Goal: Task Accomplishment & Management: Manage account settings

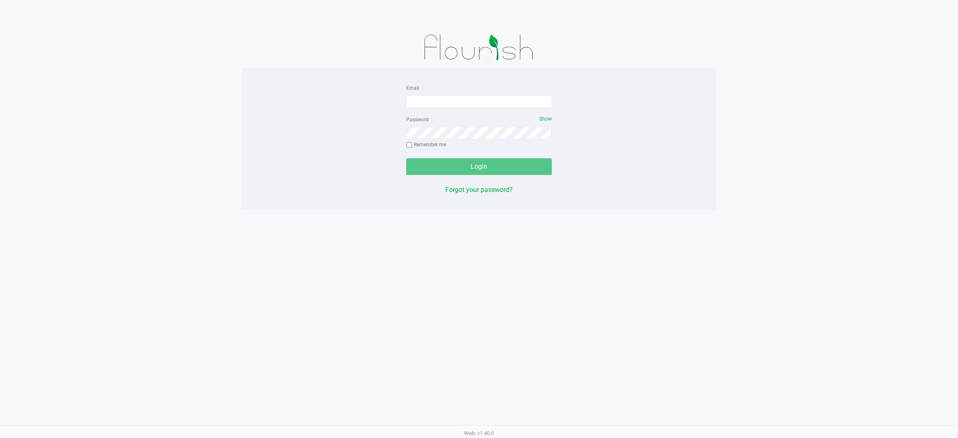
click at [477, 111] on form "Email Password Show Remember me Login" at bounding box center [479, 129] width 146 height 92
click at [476, 102] on input "Email" at bounding box center [479, 101] width 146 height 12
type input "[EMAIL_ADDRESS][DOMAIN_NAME]"
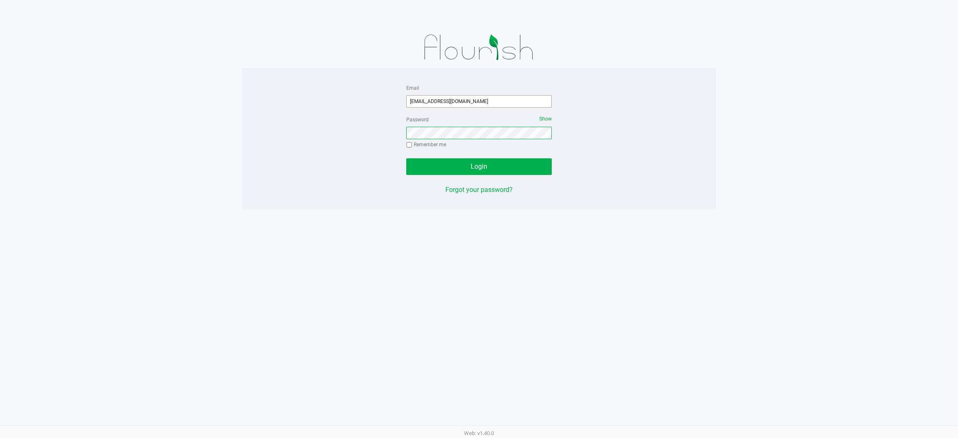
click at [406, 158] on button "Login" at bounding box center [479, 166] width 146 height 17
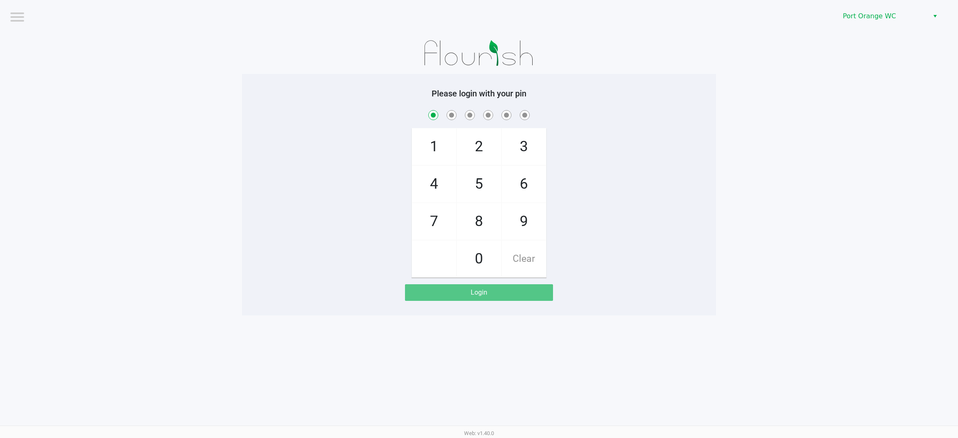
checkbox input "true"
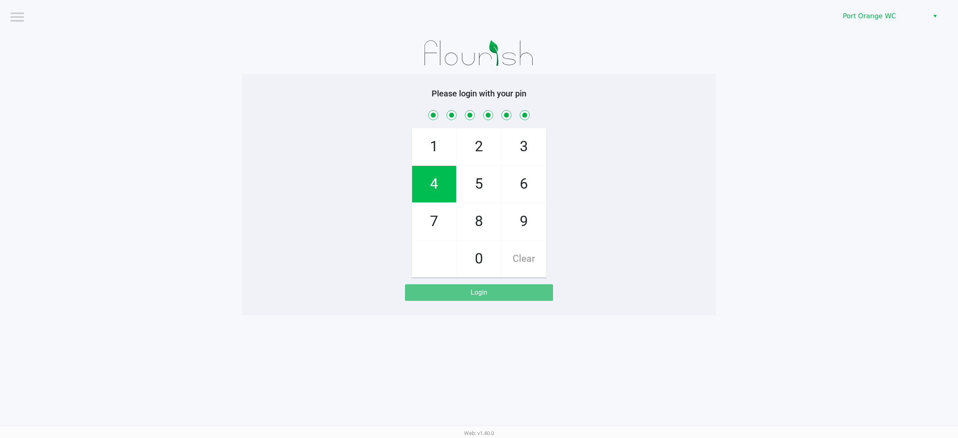
checkbox input "true"
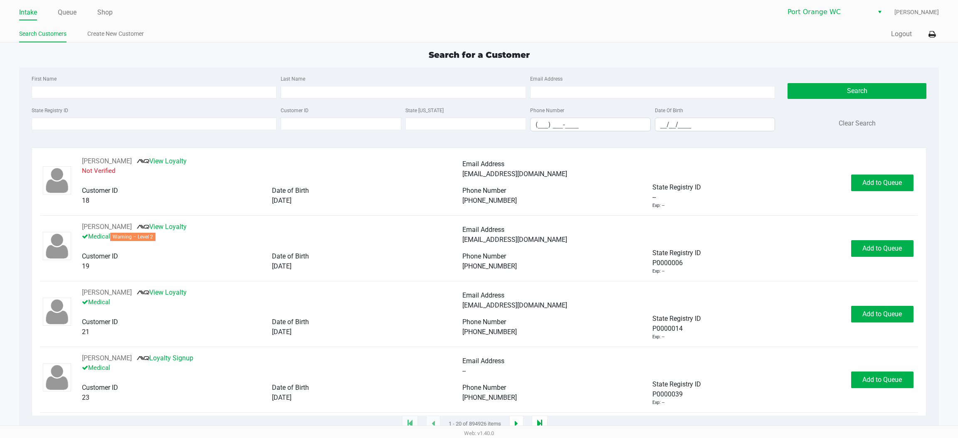
click at [72, 24] on div "Intake Queue Shop Port Orange WC Mary O'Brien Search Customers Create New Custo…" at bounding box center [479, 21] width 958 height 42
click at [65, 2] on div "Intake Queue Shop Port Orange WC Mary O'Brien Search Customers Create New Custo…" at bounding box center [479, 21] width 958 height 42
click at [69, 15] on link "Queue" at bounding box center [67, 13] width 19 height 12
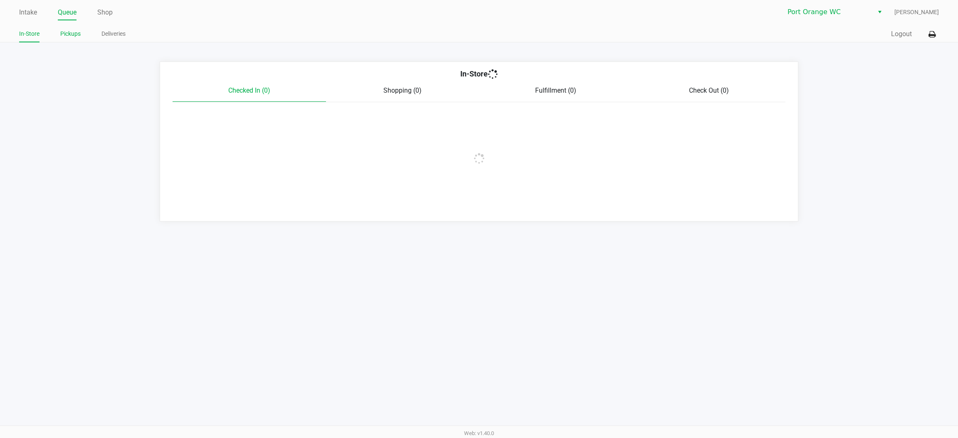
click at [75, 38] on link "Pickups" at bounding box center [70, 34] width 20 height 10
click at [106, 15] on link "Shop" at bounding box center [104, 13] width 15 height 12
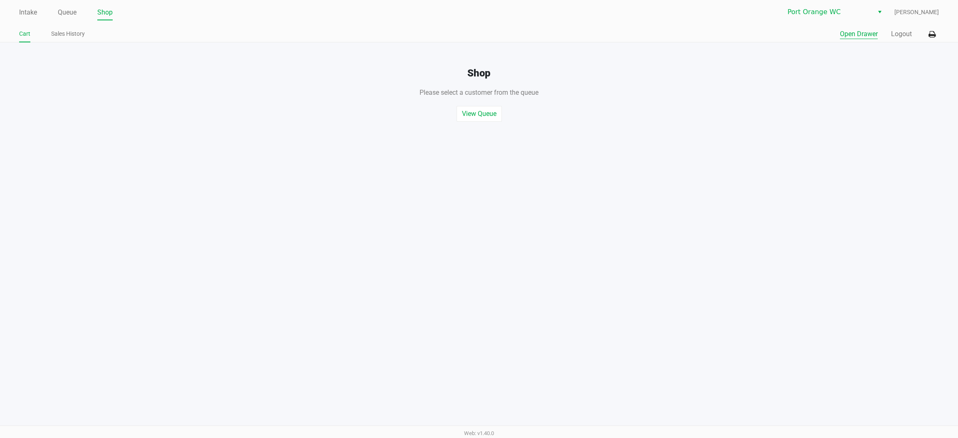
click at [855, 36] on button "Open Drawer" at bounding box center [859, 34] width 38 height 10
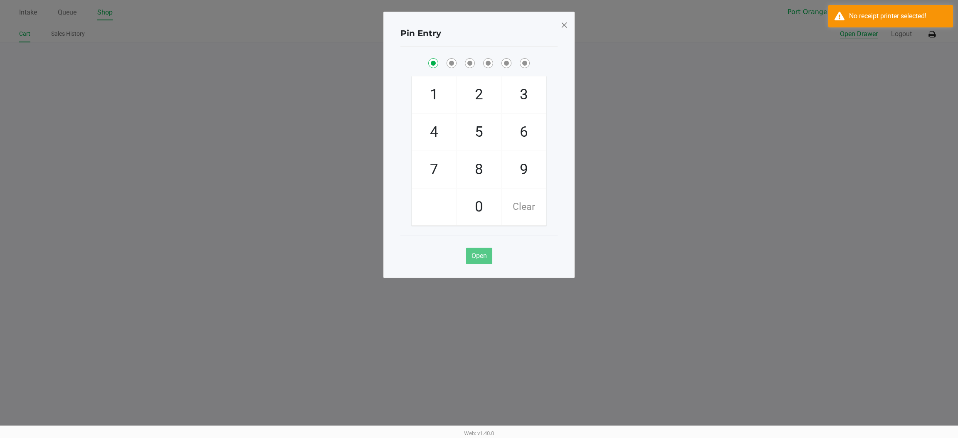
checkbox input "true"
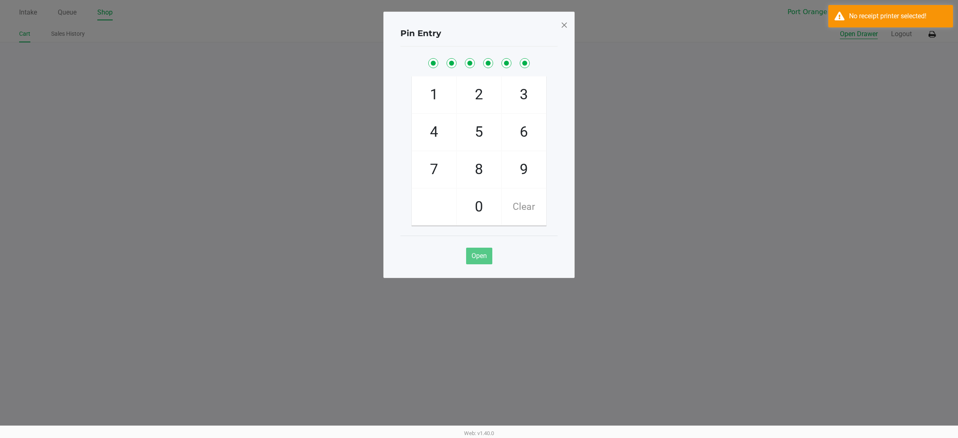
checkbox input "true"
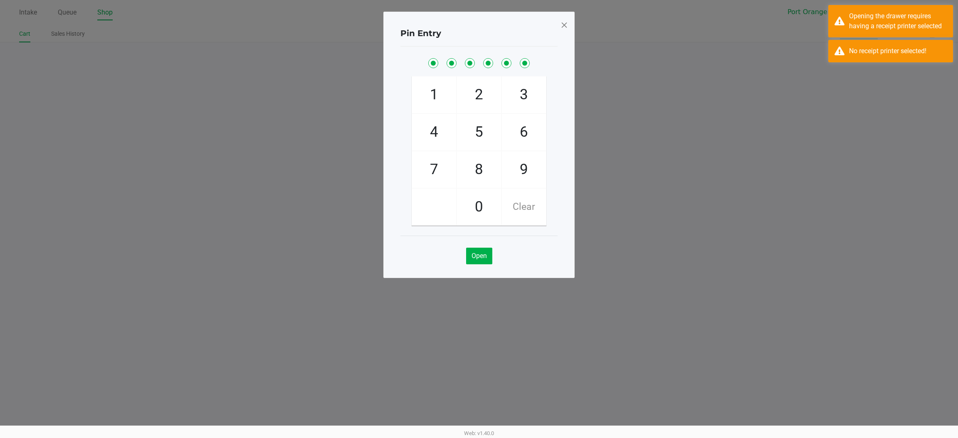
click at [564, 24] on span at bounding box center [564, 24] width 7 height 13
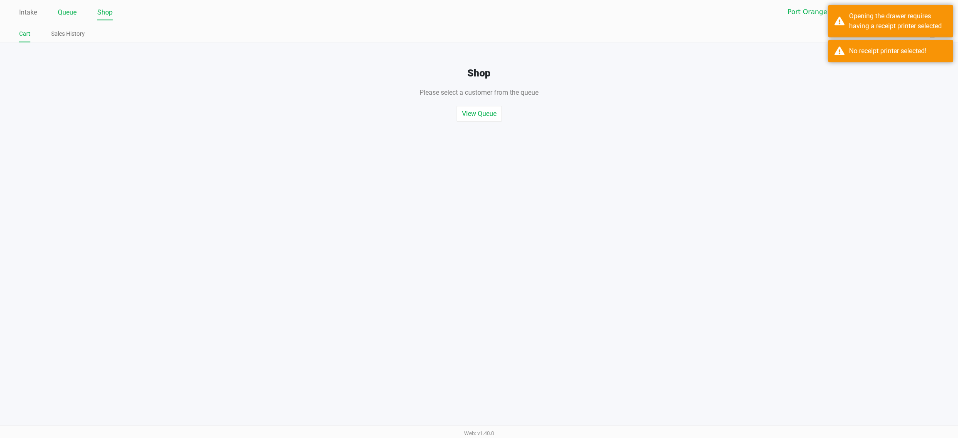
click at [74, 8] on link "Queue" at bounding box center [67, 13] width 19 height 12
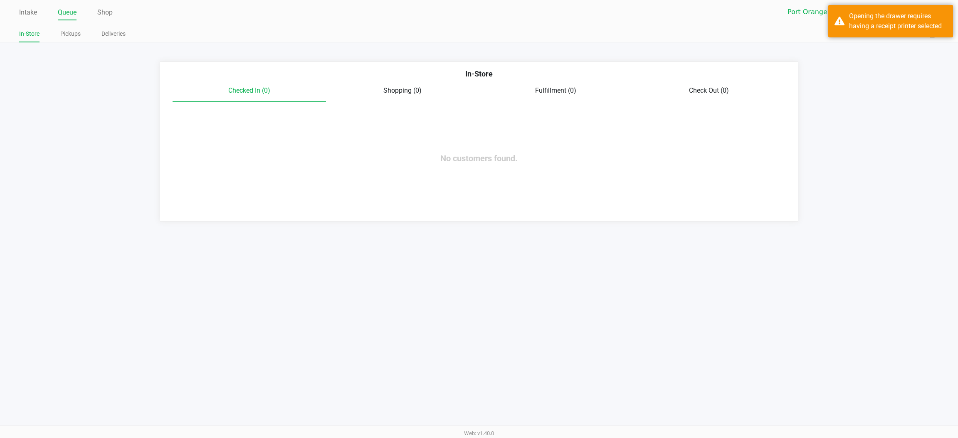
click at [68, 33] on link "Pickups" at bounding box center [70, 34] width 20 height 10
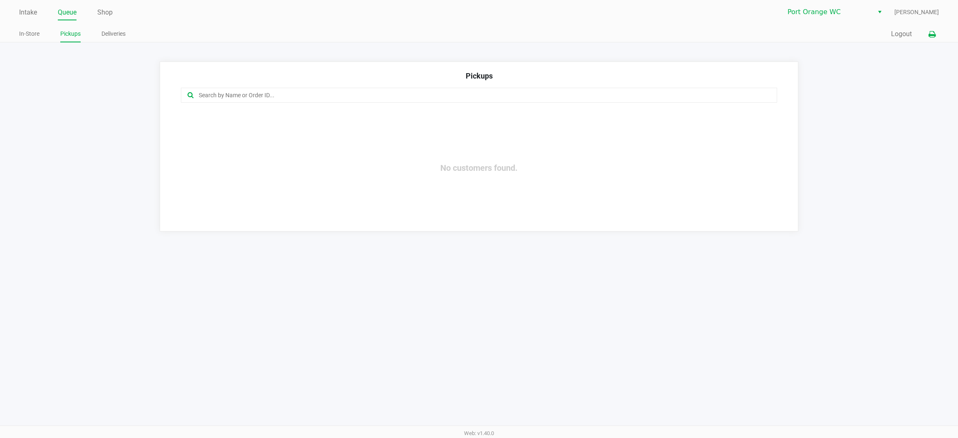
click at [935, 36] on icon at bounding box center [932, 35] width 7 height 6
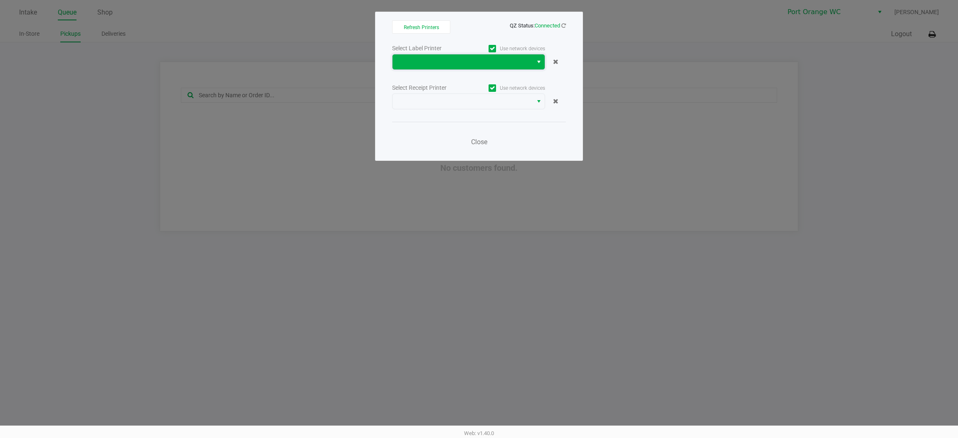
click at [473, 64] on span at bounding box center [463, 62] width 130 height 10
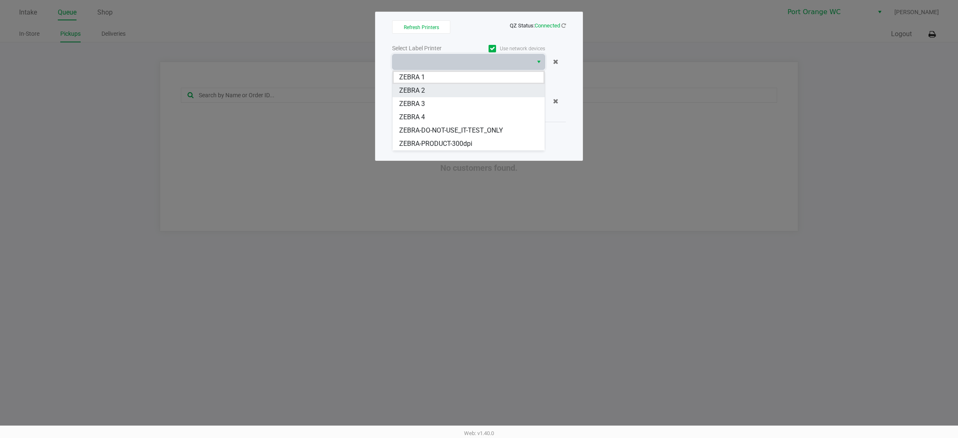
click at [420, 96] on 2 "ZEBRA 2" at bounding box center [469, 90] width 152 height 13
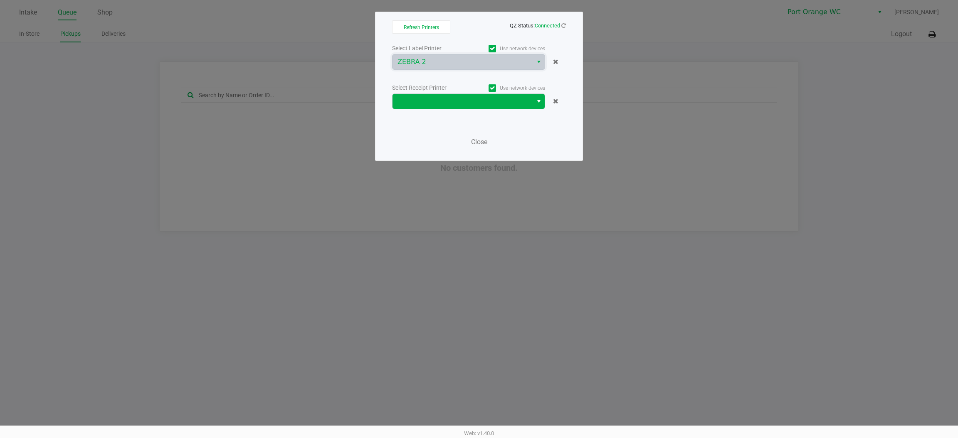
click at [440, 101] on span at bounding box center [463, 101] width 130 height 10
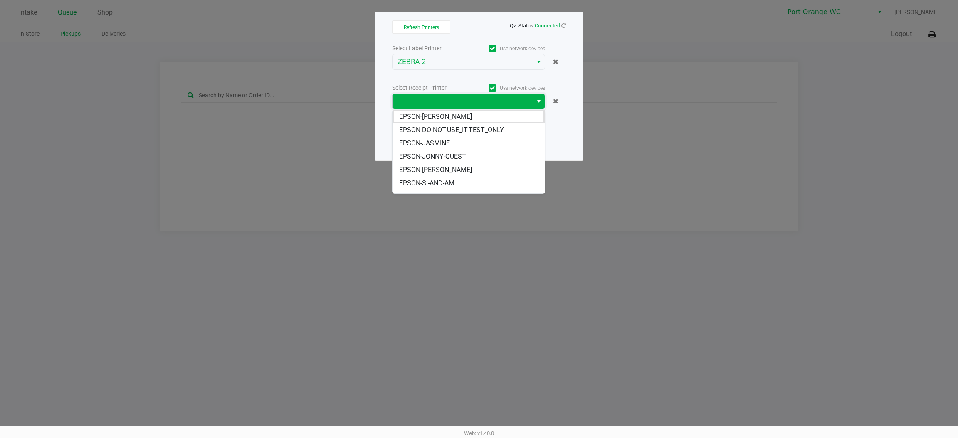
scroll to position [9, 0]
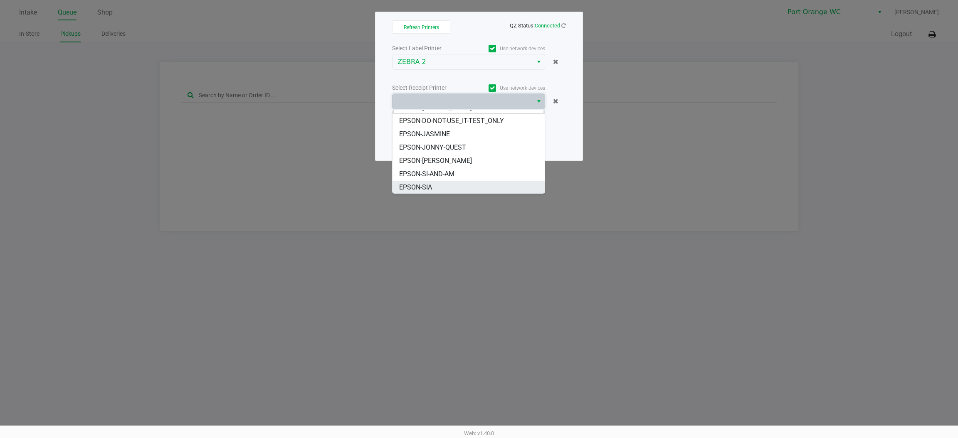
click at [420, 184] on span "EPSON-SIA" at bounding box center [415, 188] width 33 height 10
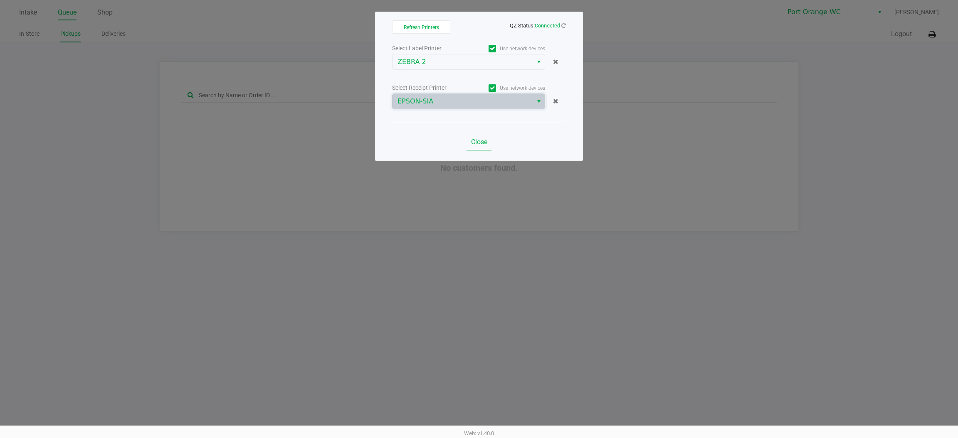
click at [480, 138] on span "Close" at bounding box center [479, 142] width 16 height 8
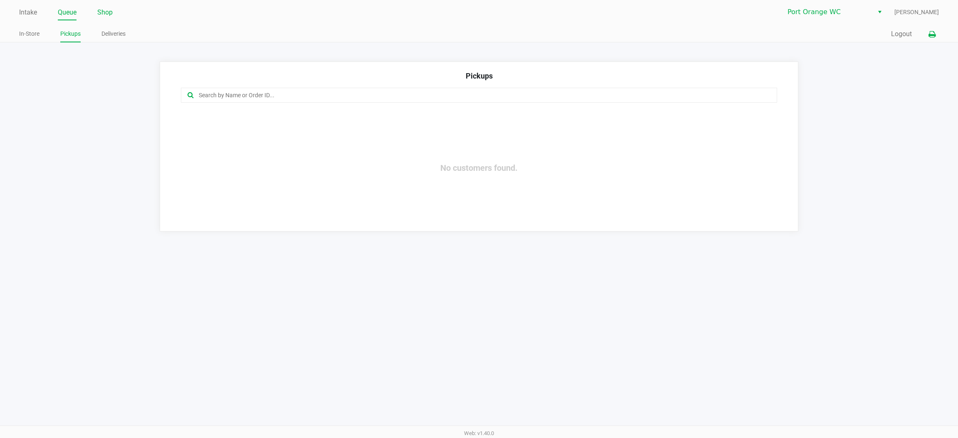
click at [105, 14] on link "Shop" at bounding box center [104, 13] width 15 height 12
click at [863, 33] on button "Open Drawer" at bounding box center [859, 34] width 38 height 10
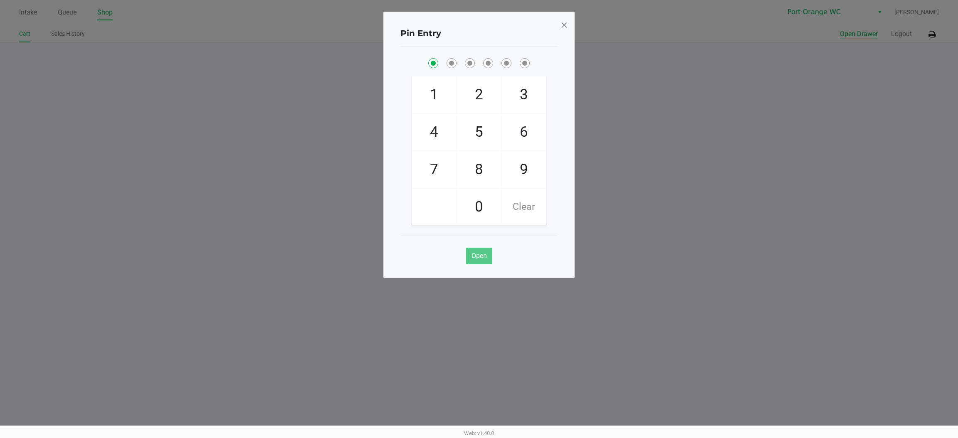
checkbox input "true"
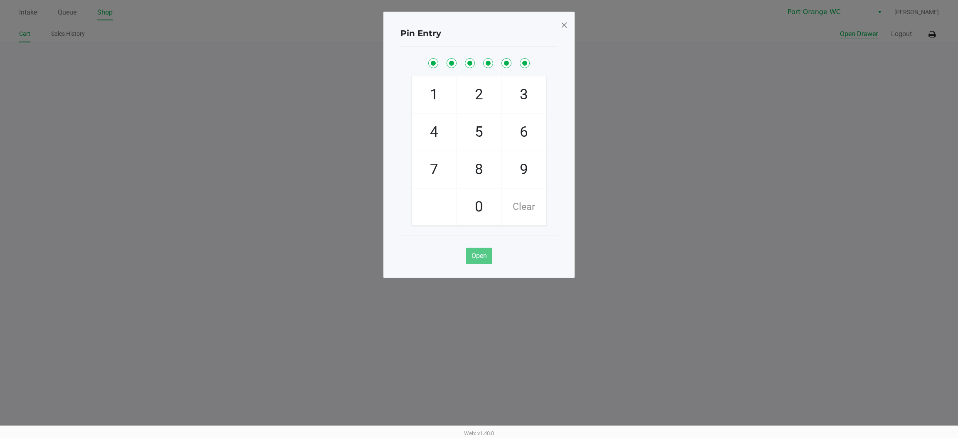
checkbox input "true"
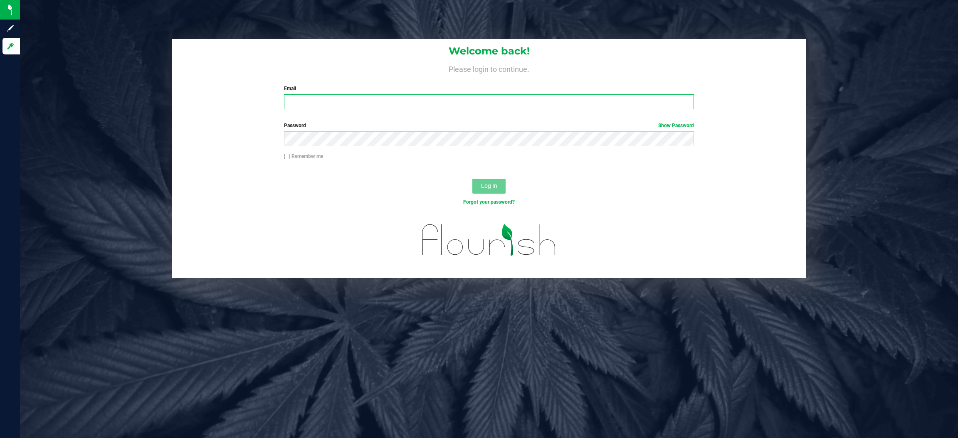
click at [307, 107] on input "Email" at bounding box center [489, 101] width 410 height 15
type input "[EMAIL_ADDRESS][DOMAIN_NAME]"
click at [472, 179] on button "Log In" at bounding box center [488, 186] width 33 height 15
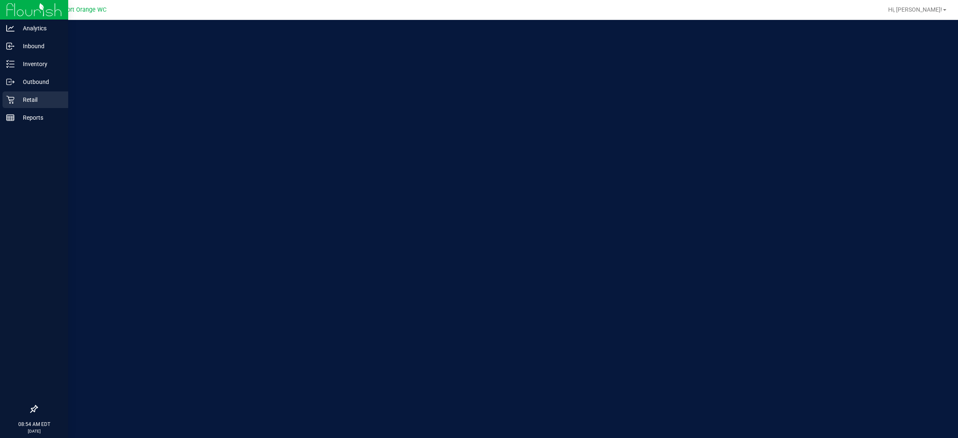
click at [17, 91] on div "Retail" at bounding box center [35, 99] width 66 height 17
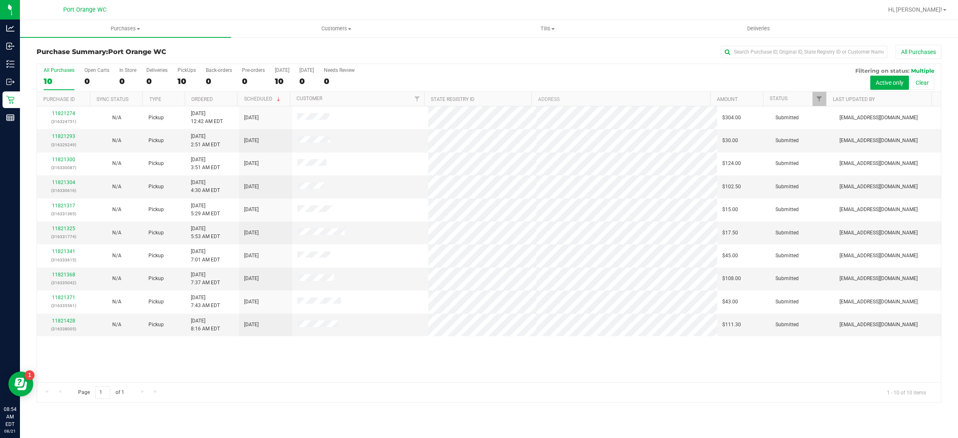
click at [548, 42] on div "Purchase Summary: Port Orange WC All Purchases All Purchases 10 Open Carts 0 In…" at bounding box center [489, 224] width 938 height 375
click at [544, 32] on span "Tills" at bounding box center [548, 28] width 210 height 7
click at [540, 49] on li "Manage tills" at bounding box center [547, 50] width 211 height 10
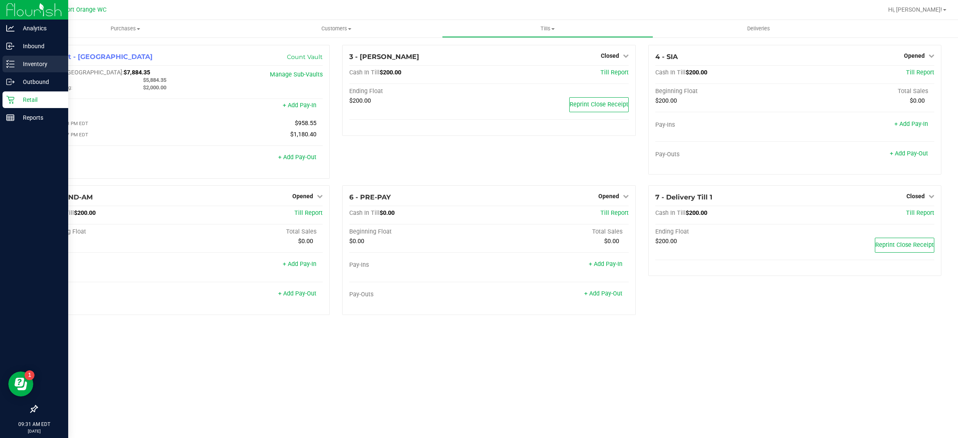
click at [7, 61] on icon at bounding box center [8, 60] width 2 height 1
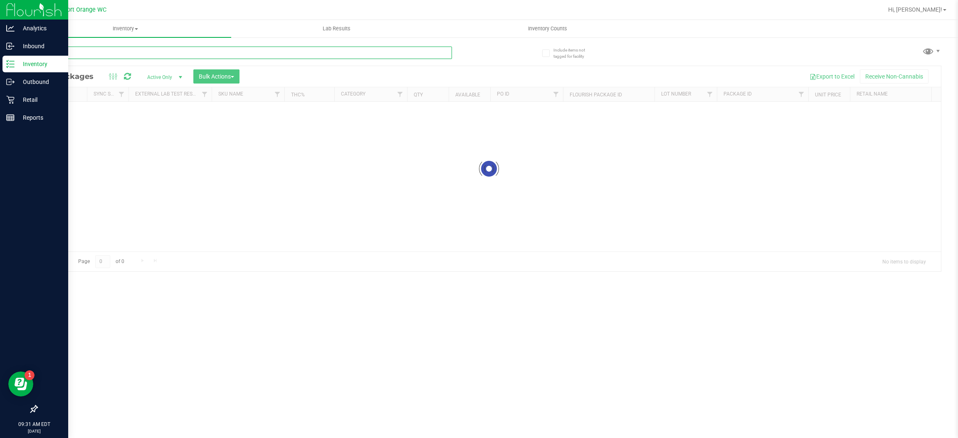
click at [227, 54] on input "text" at bounding box center [244, 53] width 415 height 12
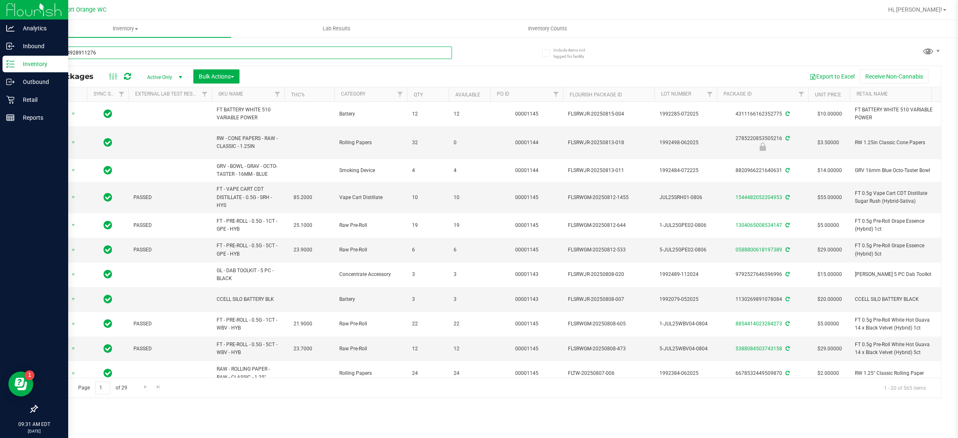
type input "1926784928911276"
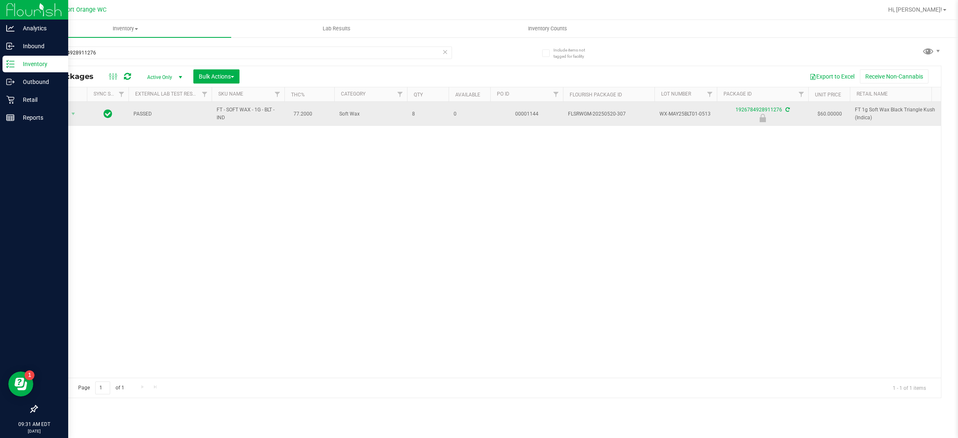
click at [43, 117] on div "Action Action Edit attributes Global inventory Locate package Package audit log…" at bounding box center [62, 114] width 40 height 12
click at [51, 119] on span "Action" at bounding box center [56, 114] width 22 height 12
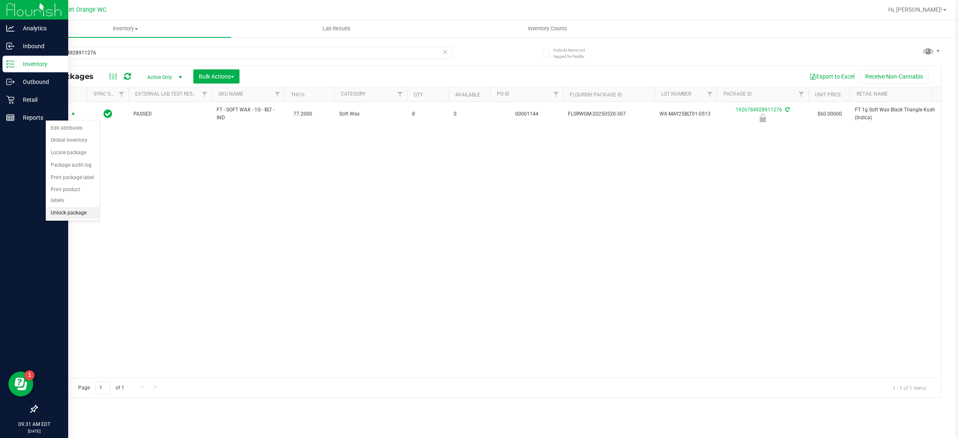
click at [59, 207] on li "Unlock package" at bounding box center [73, 213] width 54 height 12
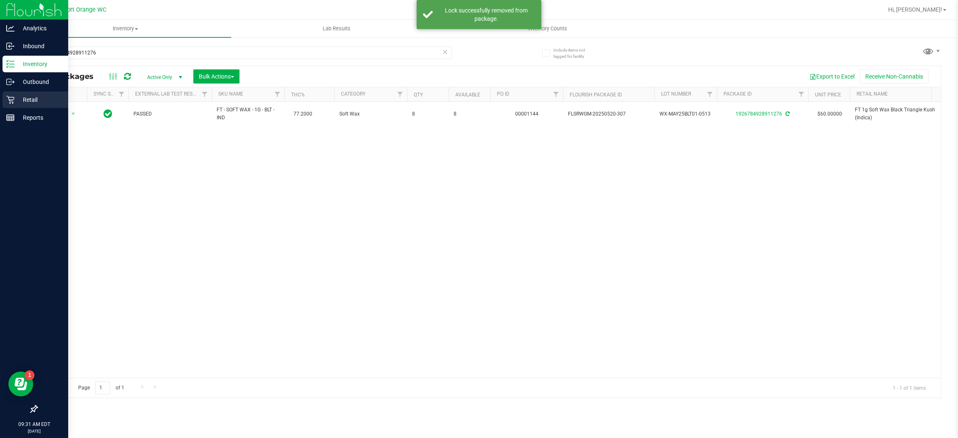
click at [5, 99] on div "Retail" at bounding box center [35, 99] width 66 height 17
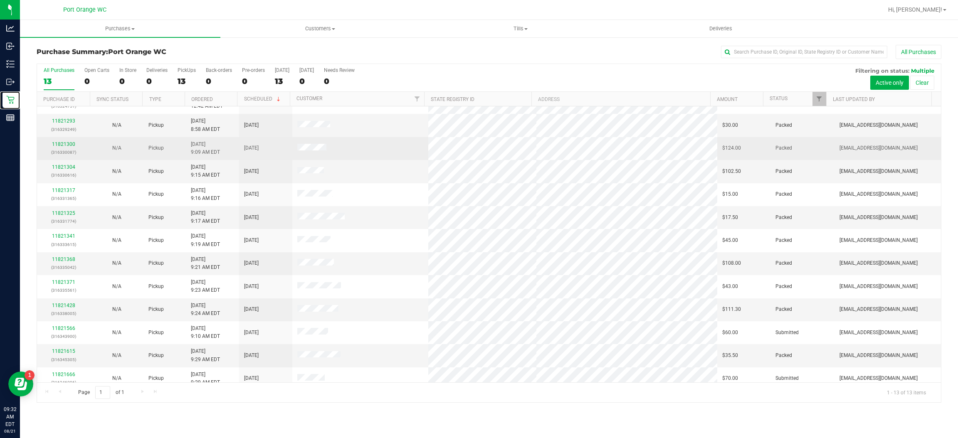
scroll to position [23, 0]
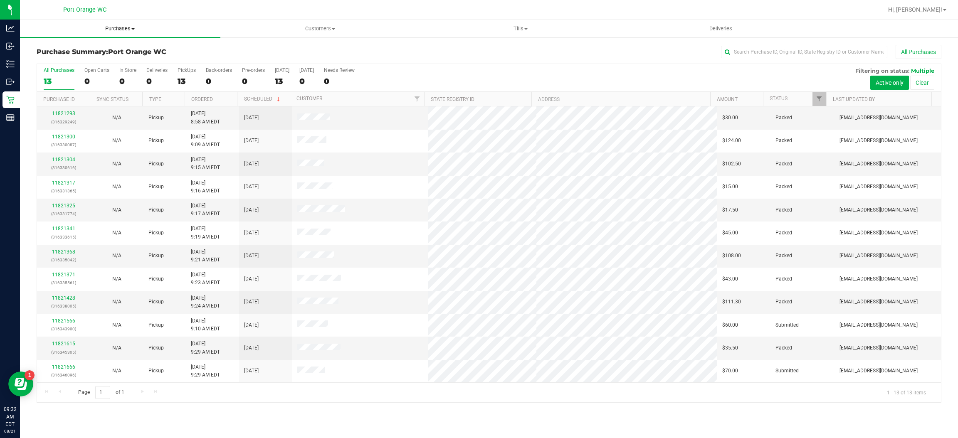
click at [121, 32] on uib-tab-heading "Purchases Summary of purchases Fulfillment All purchases" at bounding box center [120, 28] width 200 height 17
click at [91, 59] on li "Fulfillment" at bounding box center [120, 60] width 200 height 10
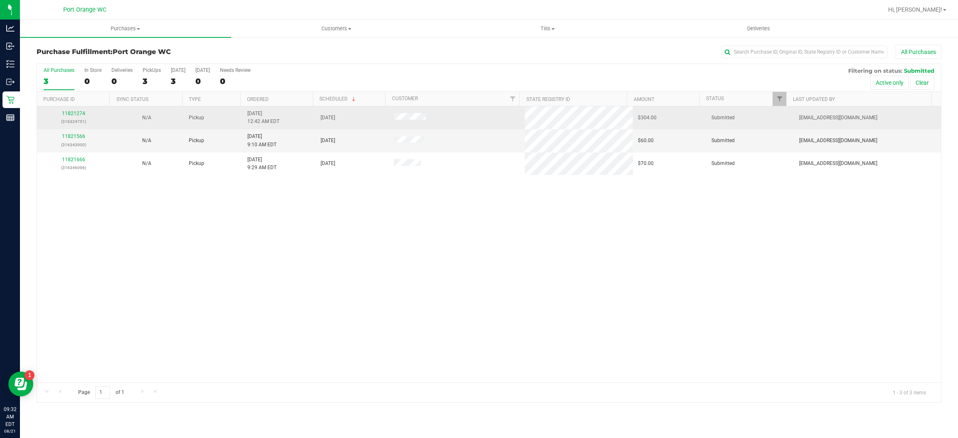
click at [71, 121] on p "(316324751)" at bounding box center [73, 122] width 63 height 8
click at [69, 111] on link "11821274" at bounding box center [73, 114] width 23 height 6
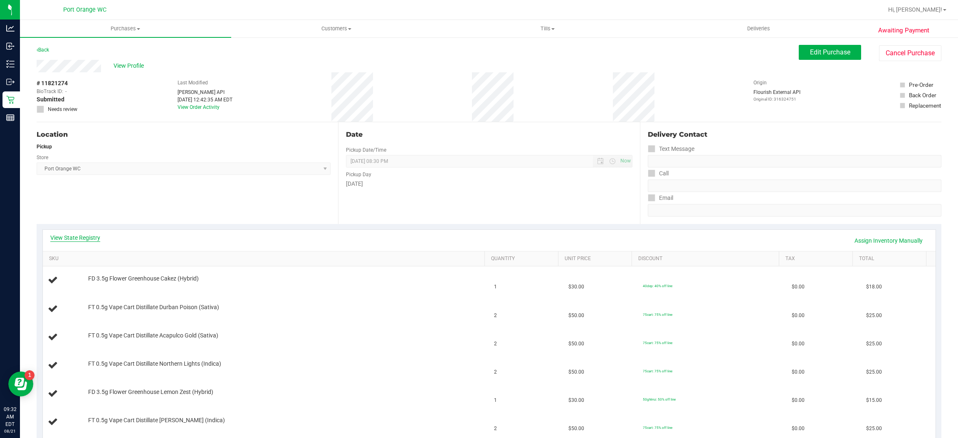
click at [82, 235] on link "View State Registry" at bounding box center [75, 238] width 50 height 8
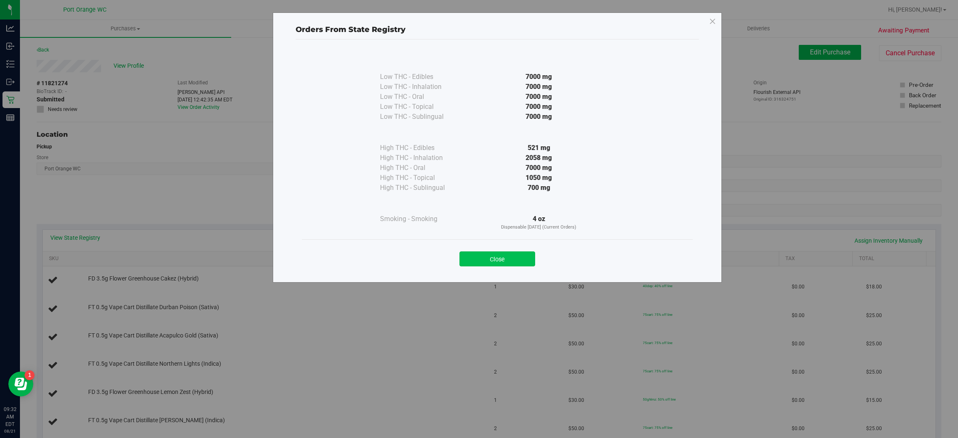
click at [478, 255] on button "Close" at bounding box center [498, 259] width 76 height 15
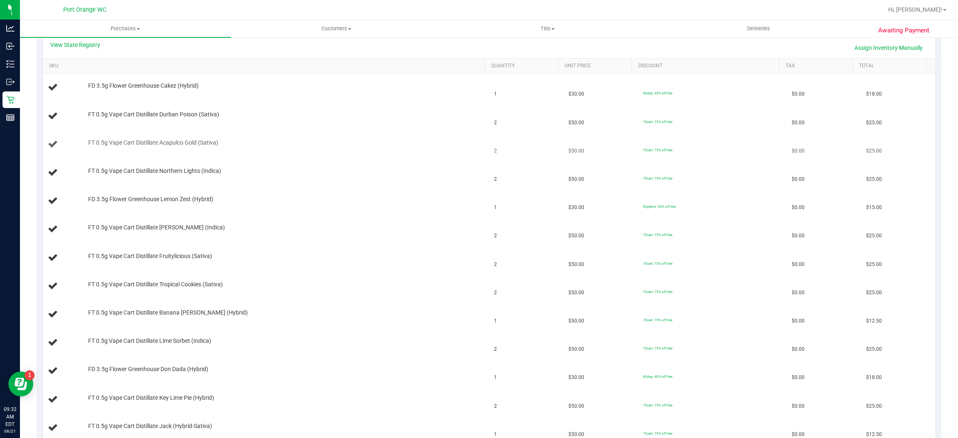
scroll to position [62, 0]
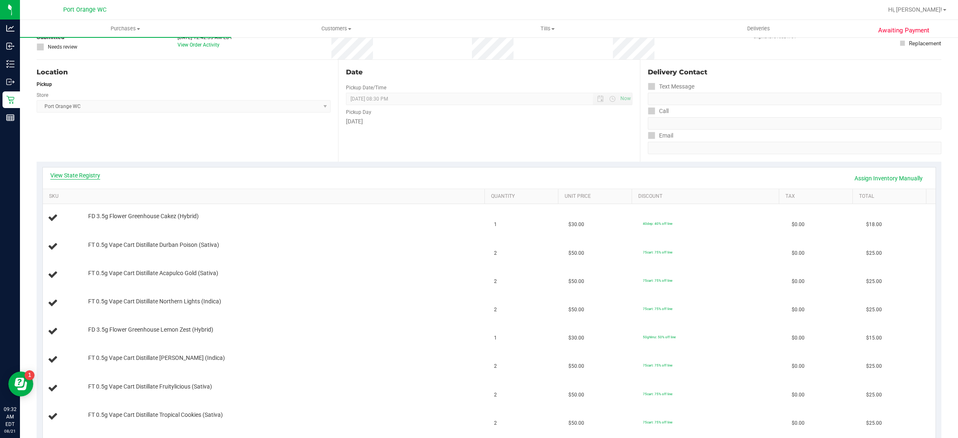
click at [58, 178] on link "View State Registry" at bounding box center [75, 175] width 50 height 8
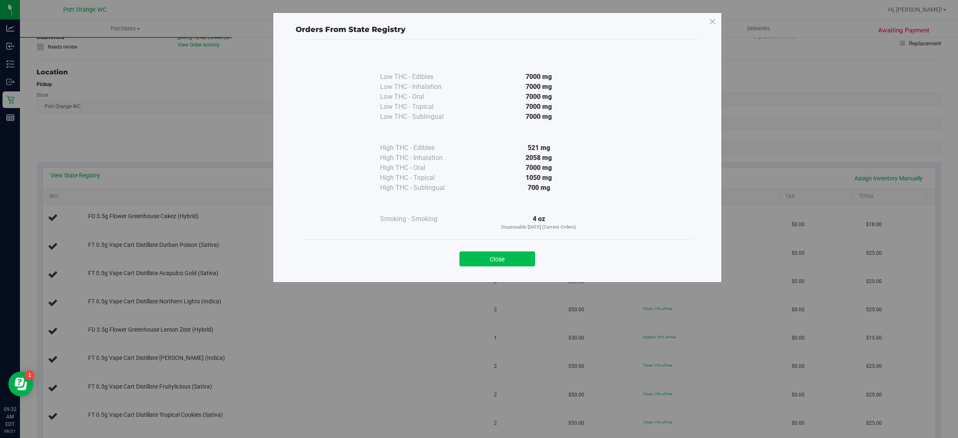
click at [511, 263] on button "Close" at bounding box center [498, 259] width 76 height 15
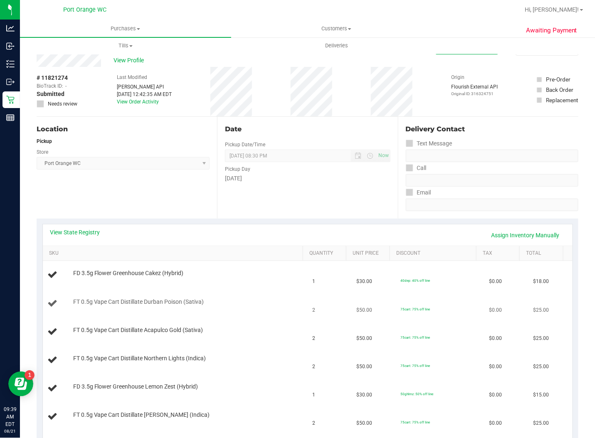
scroll to position [0, 0]
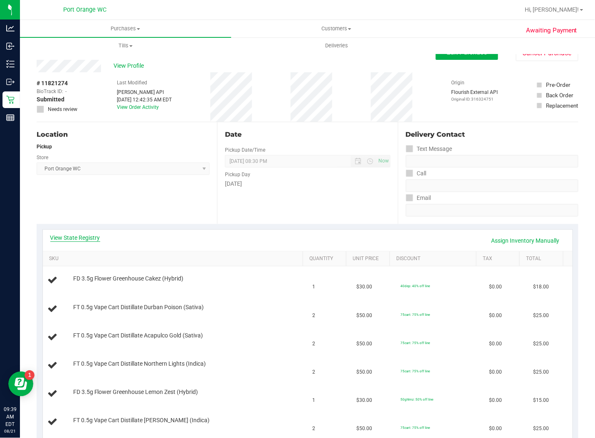
click at [93, 234] on link "View State Registry" at bounding box center [75, 238] width 50 height 8
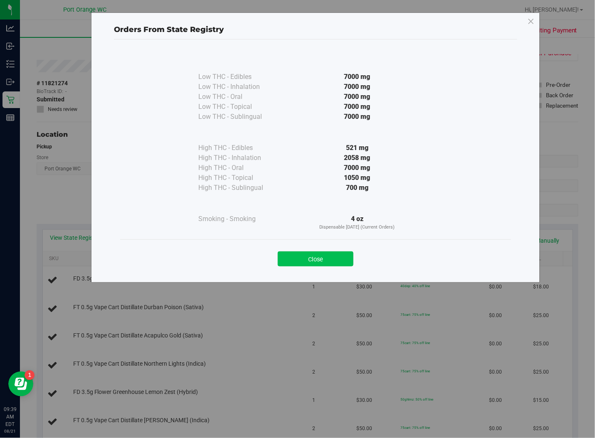
click at [288, 259] on button "Close" at bounding box center [316, 259] width 76 height 15
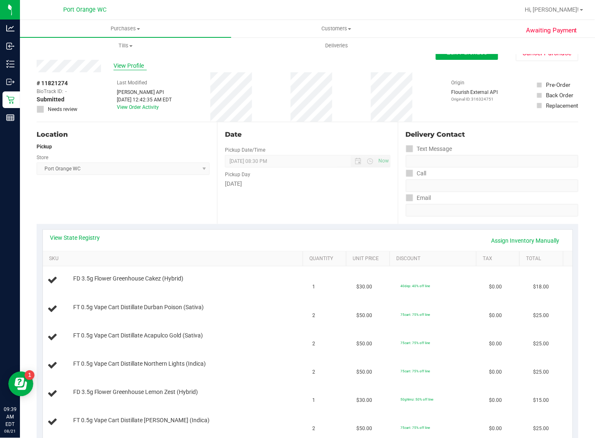
click at [138, 69] on span "View Profile" at bounding box center [130, 66] width 33 height 9
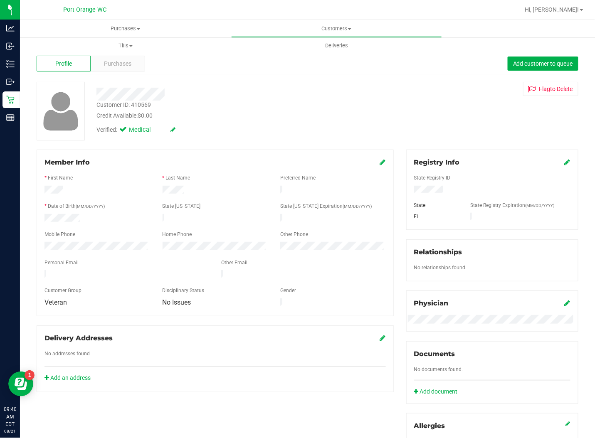
click at [141, 104] on div "Customer ID: 410569" at bounding box center [123, 105] width 54 height 9
copy div "410569"
click at [113, 64] on span "Purchases" at bounding box center [117, 63] width 27 height 9
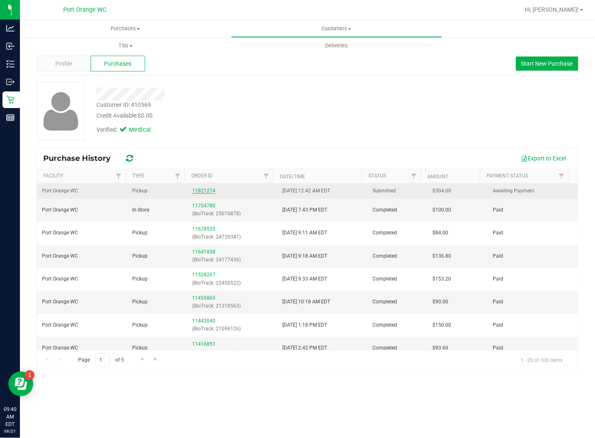
click at [193, 189] on link "11821274" at bounding box center [203, 191] width 23 height 6
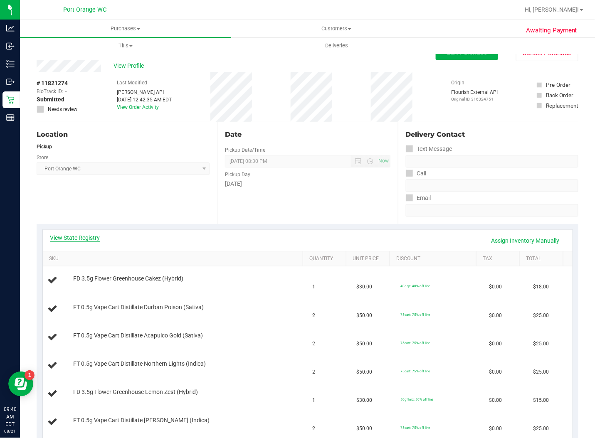
click at [76, 236] on link "View State Registry" at bounding box center [75, 238] width 50 height 8
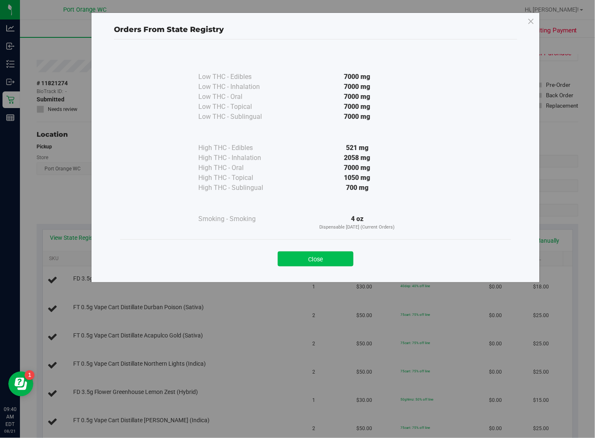
click at [326, 257] on button "Close" at bounding box center [316, 259] width 76 height 15
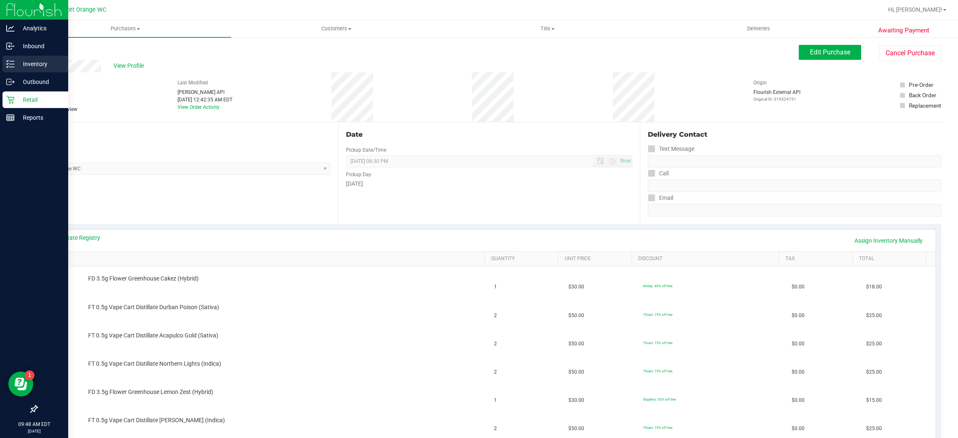
click at [7, 66] on icon at bounding box center [10, 64] width 8 height 8
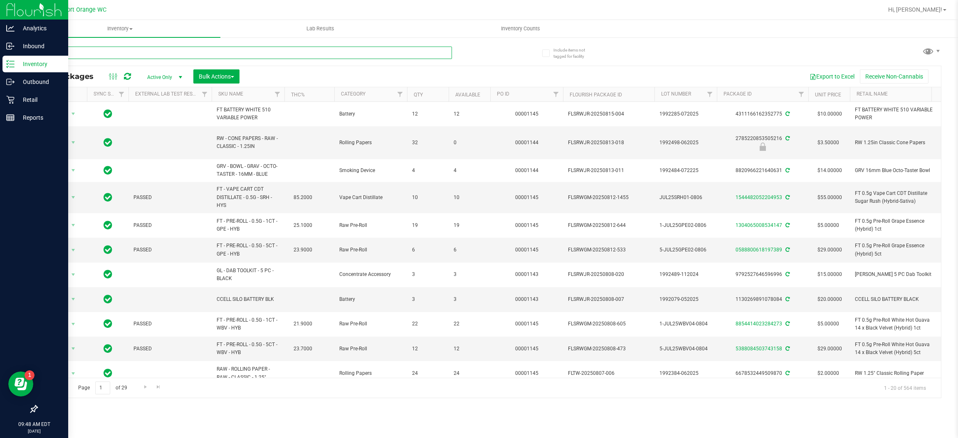
click at [157, 50] on input "text" at bounding box center [244, 53] width 415 height 12
type input "2922184788462758"
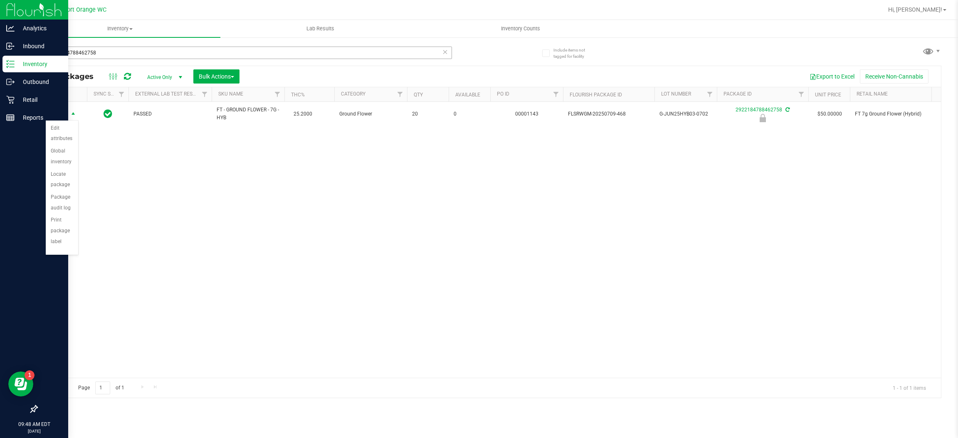
scroll to position [61, 0]
click at [66, 238] on li "Unlock package" at bounding box center [62, 233] width 32 height 23
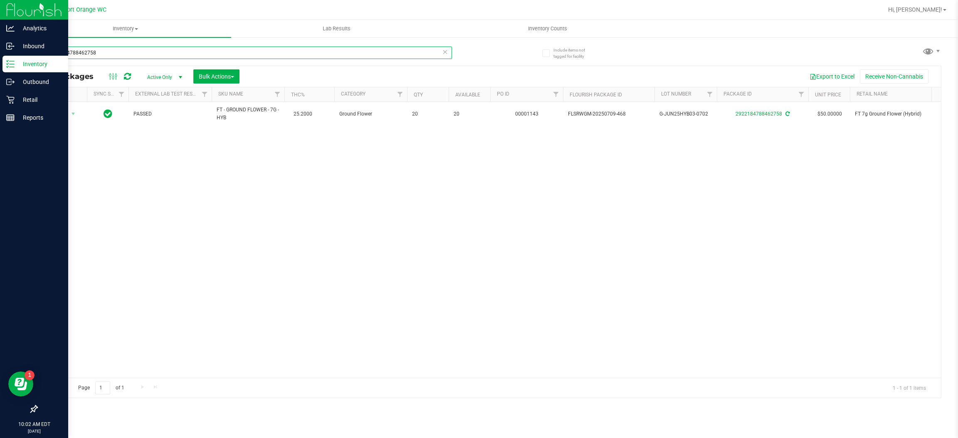
click at [95, 49] on input "2922184788462758" at bounding box center [244, 53] width 415 height 12
type input "5063105287113654"
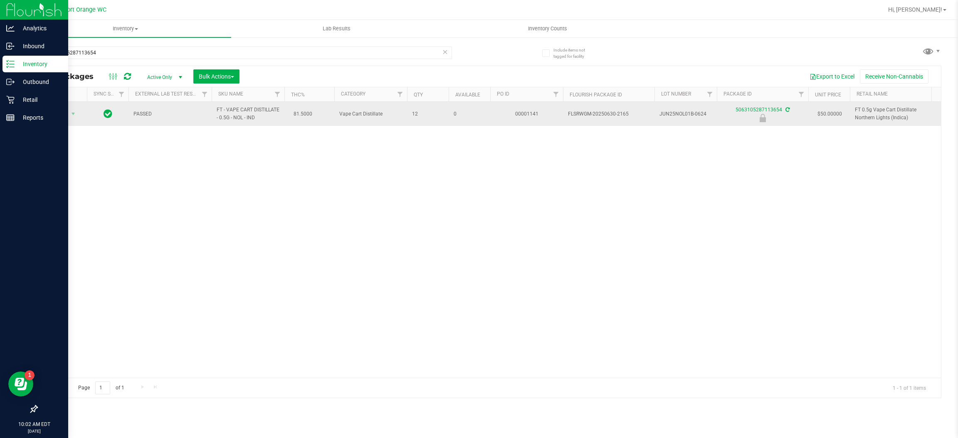
click at [54, 114] on span "Action" at bounding box center [56, 114] width 22 height 12
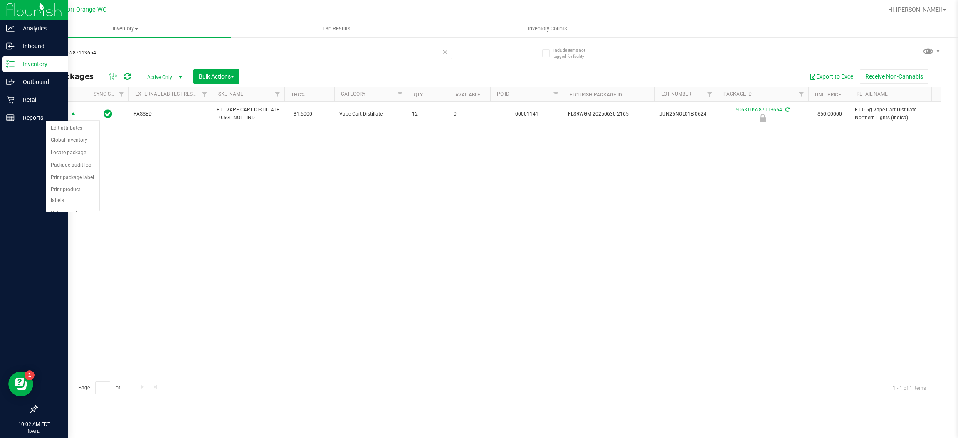
click at [75, 248] on div "Action Action Edit attributes Global inventory Locate package Package audit log…" at bounding box center [489, 240] width 904 height 276
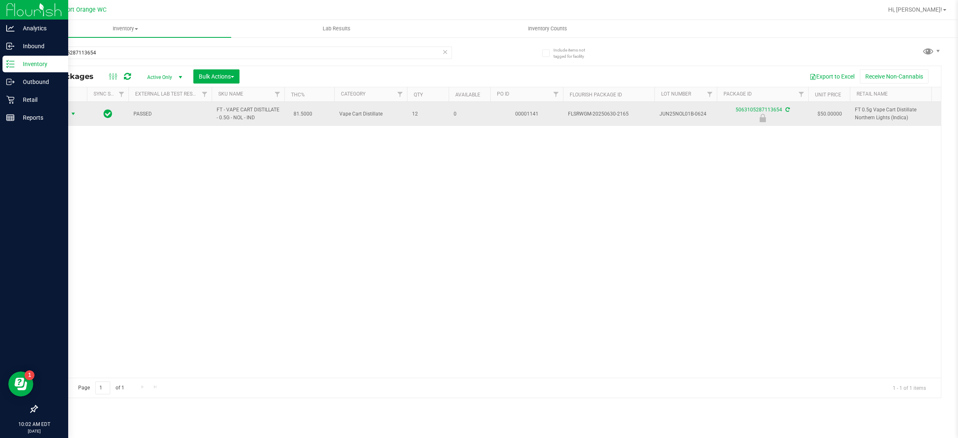
click at [73, 115] on span "select" at bounding box center [73, 114] width 7 height 7
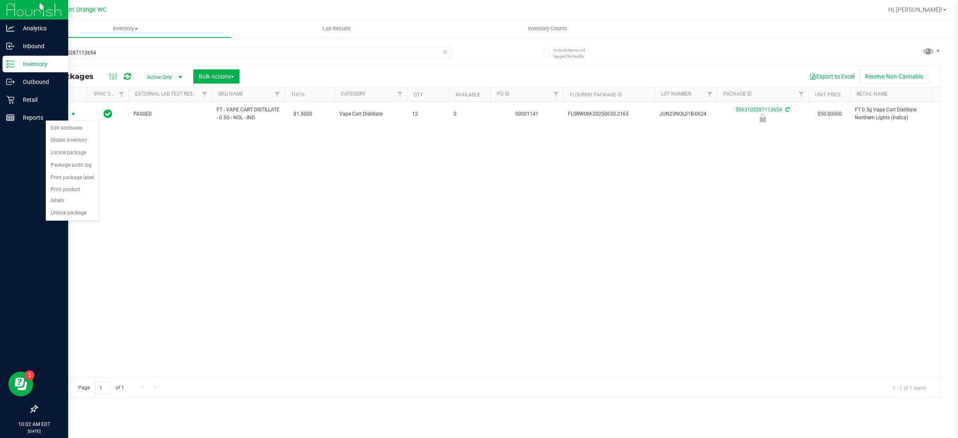
click at [64, 212] on div "Action Action Edit attributes Global inventory Locate package Package audit log…" at bounding box center [489, 240] width 904 height 276
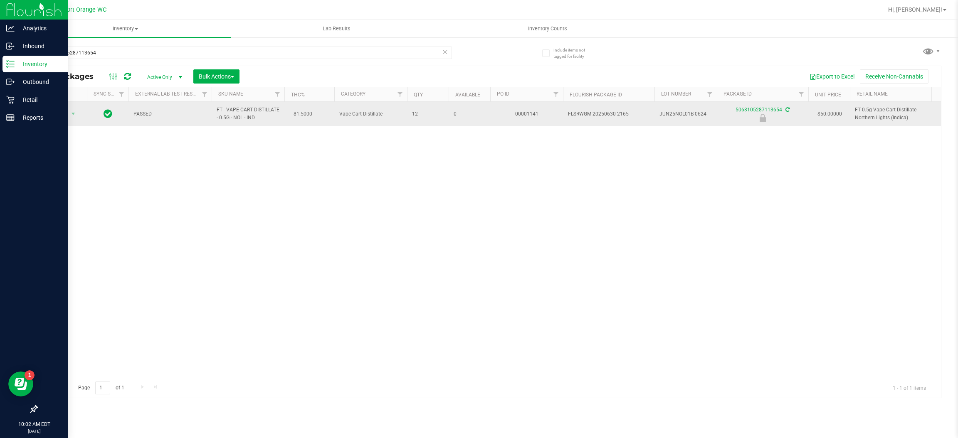
click at [54, 117] on span "Action" at bounding box center [56, 114] width 22 height 12
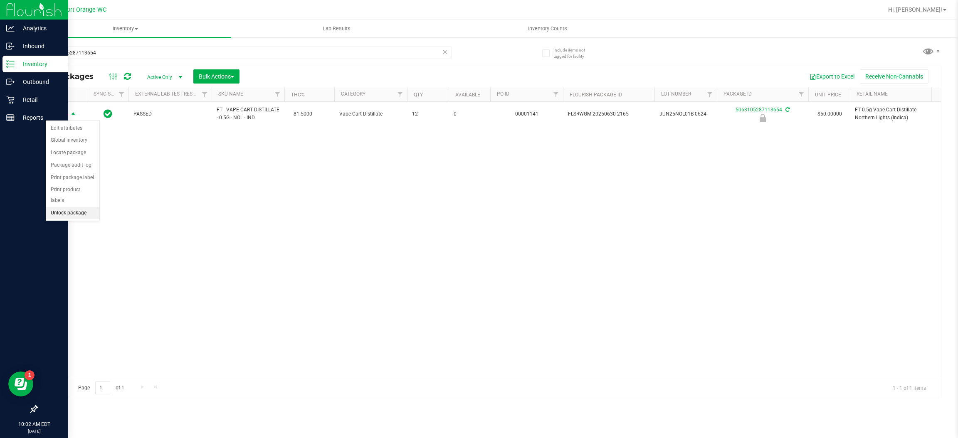
click at [69, 208] on li "Unlock package" at bounding box center [73, 213] width 54 height 12
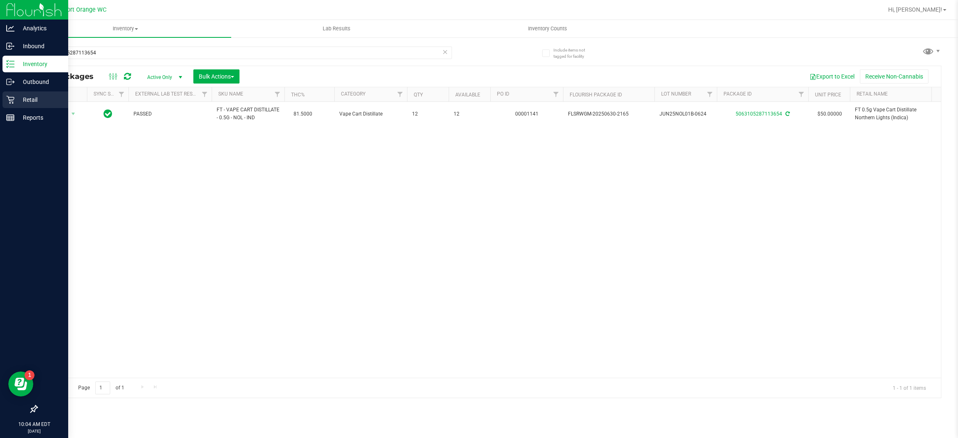
click at [19, 104] on p "Retail" at bounding box center [40, 100] width 50 height 10
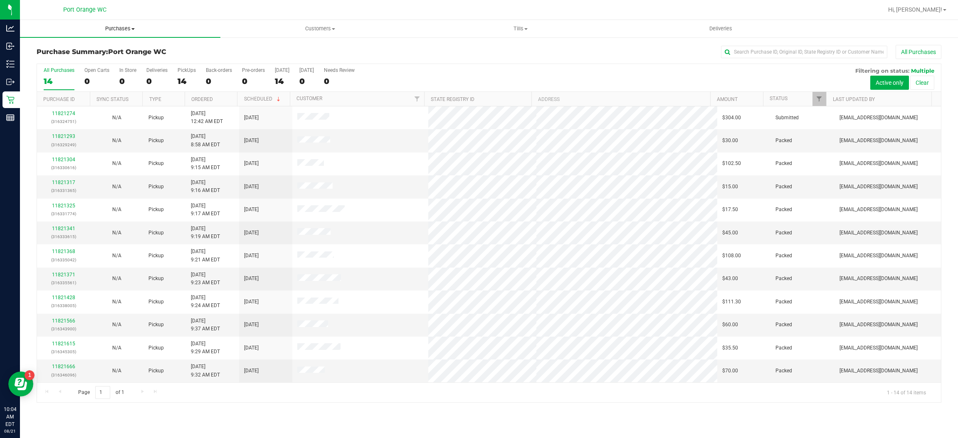
click at [135, 32] on span "Purchases" at bounding box center [120, 28] width 200 height 7
click at [89, 61] on li "Fulfillment" at bounding box center [120, 60] width 200 height 10
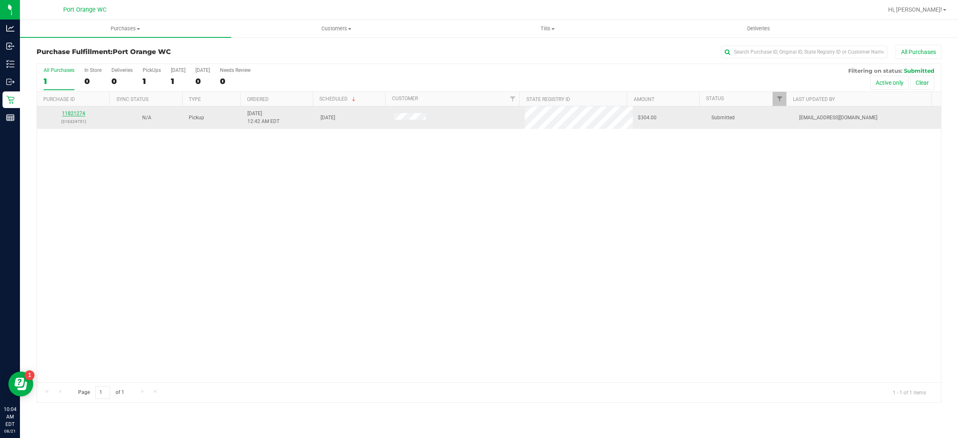
click at [75, 111] on link "11821274" at bounding box center [73, 114] width 23 height 6
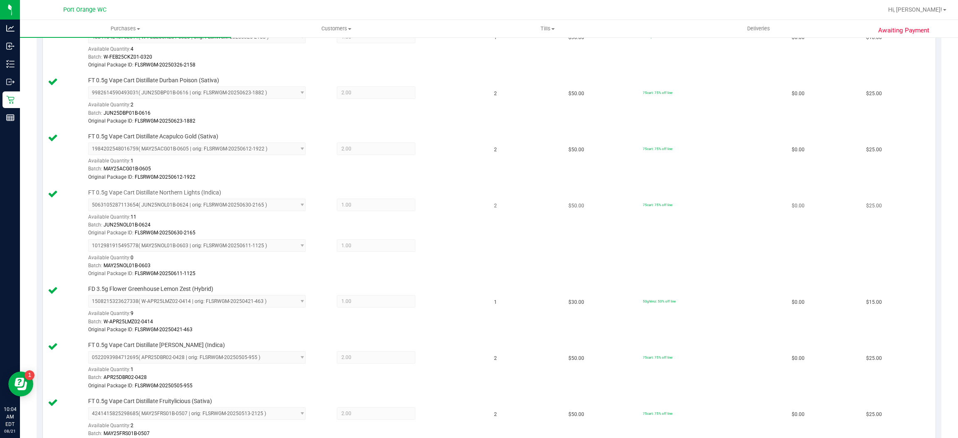
scroll to position [62, 0]
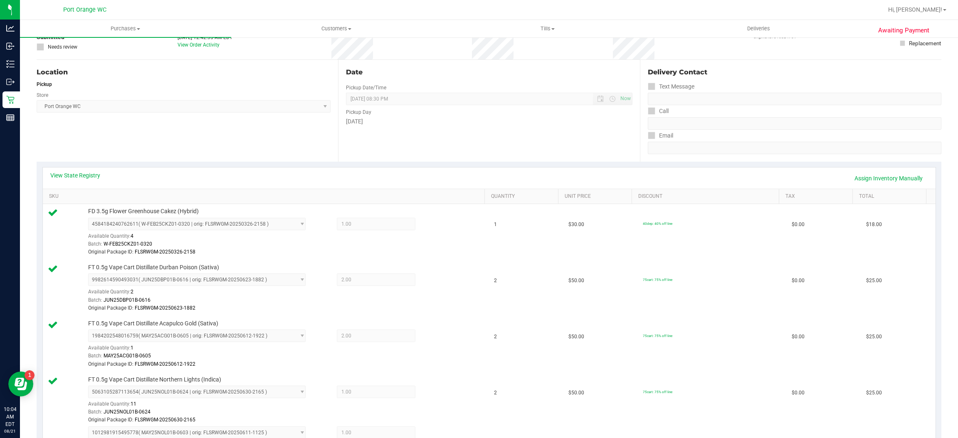
click at [63, 169] on div "View State Registry Assign Inventory Manually" at bounding box center [489, 178] width 893 height 21
click at [66, 174] on link "View State Registry" at bounding box center [75, 175] width 50 height 8
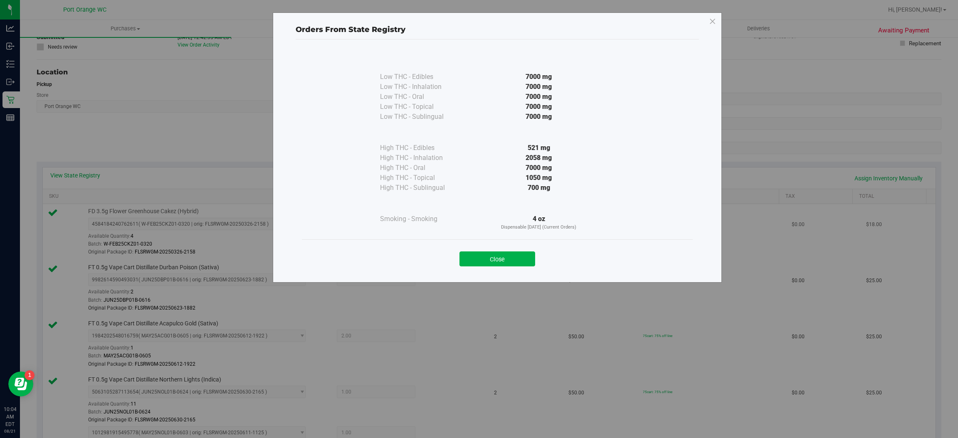
drag, startPoint x: 503, startPoint y: 260, endPoint x: 498, endPoint y: 260, distance: 4.6
click at [501, 260] on button "Close" at bounding box center [498, 259] width 76 height 15
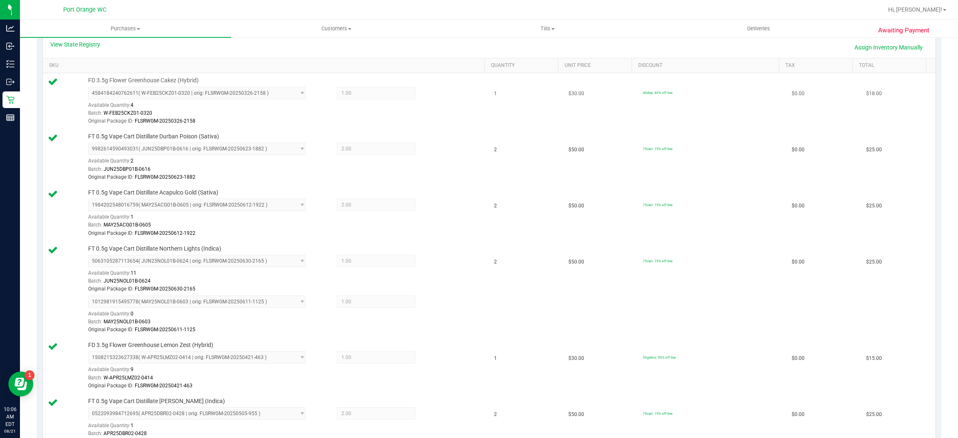
scroll to position [89, 0]
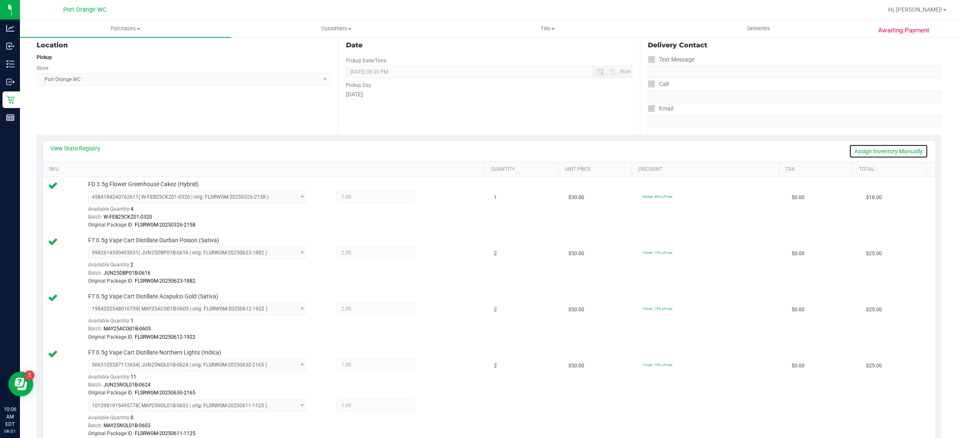
click at [890, 150] on link "Assign Inventory Manually" at bounding box center [888, 151] width 79 height 14
click at [434, 193] on icon at bounding box center [438, 198] width 9 height 10
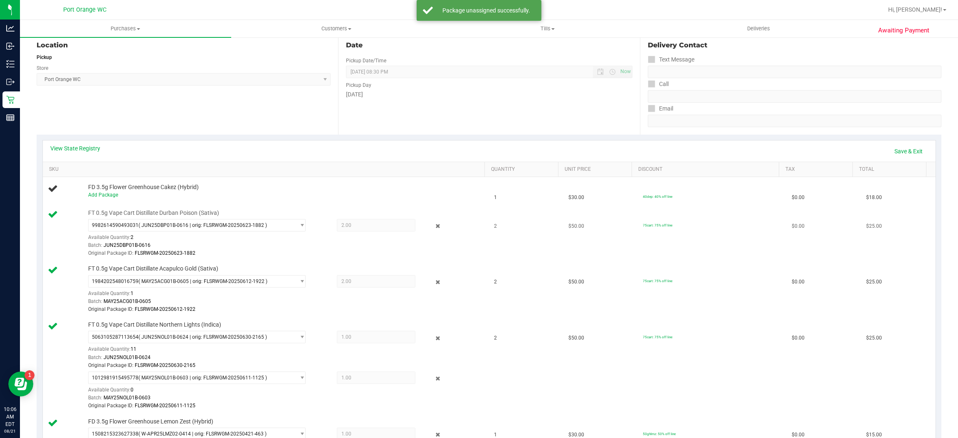
click at [430, 231] on div "9982614590493031 ( JUN25DBP01B-0616 | orig: FLSRWGM-20250623-1882 ) 99826145904…" at bounding box center [284, 238] width 393 height 39
click at [434, 225] on icon at bounding box center [438, 227] width 9 height 10
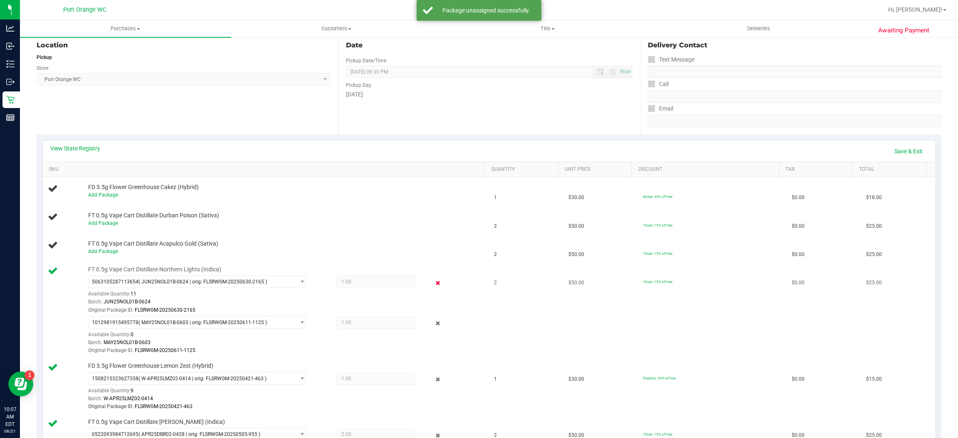
click at [434, 286] on icon at bounding box center [438, 283] width 9 height 10
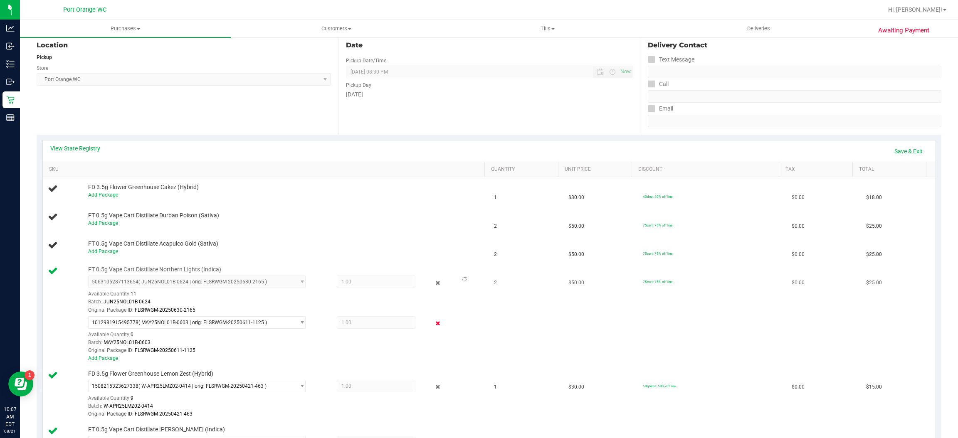
click at [434, 324] on icon at bounding box center [438, 324] width 9 height 10
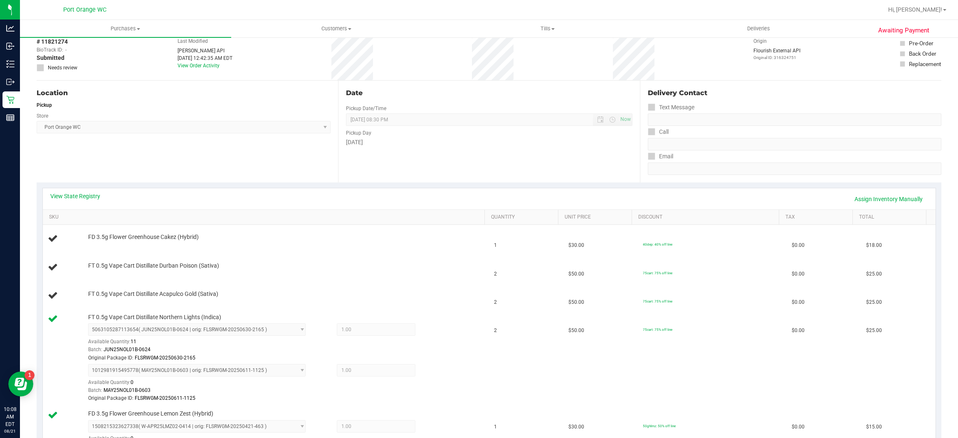
scroll to position [62, 0]
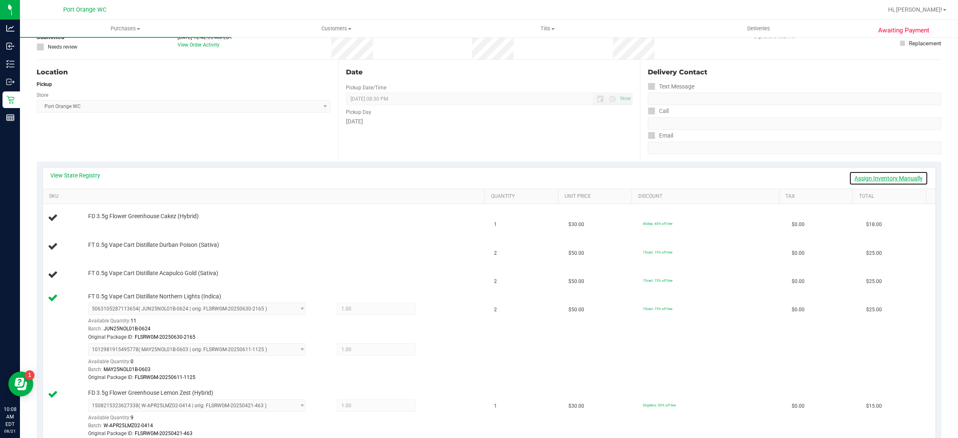
click at [855, 176] on link "Assign Inventory Manually" at bounding box center [888, 178] width 79 height 14
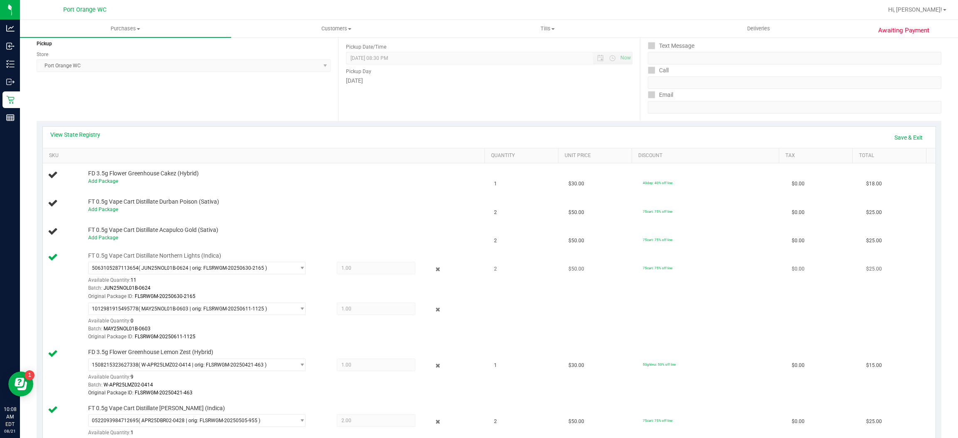
scroll to position [125, 0]
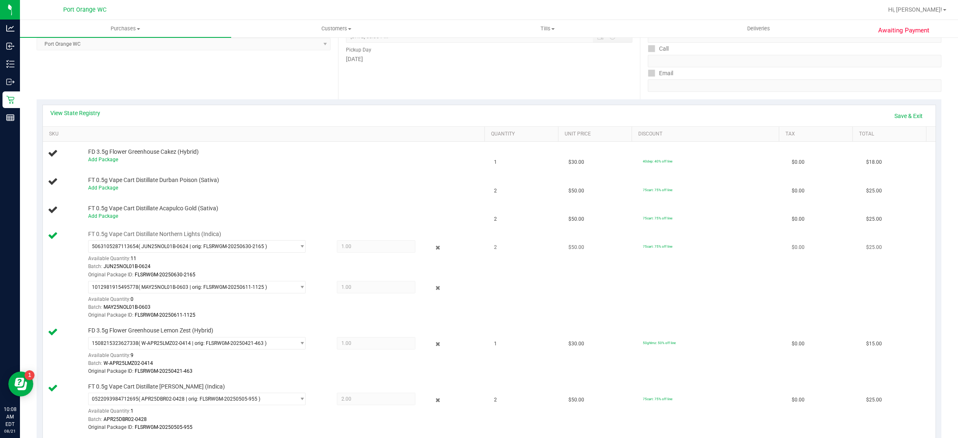
click at [435, 288] on div at bounding box center [431, 288] width 33 height 10
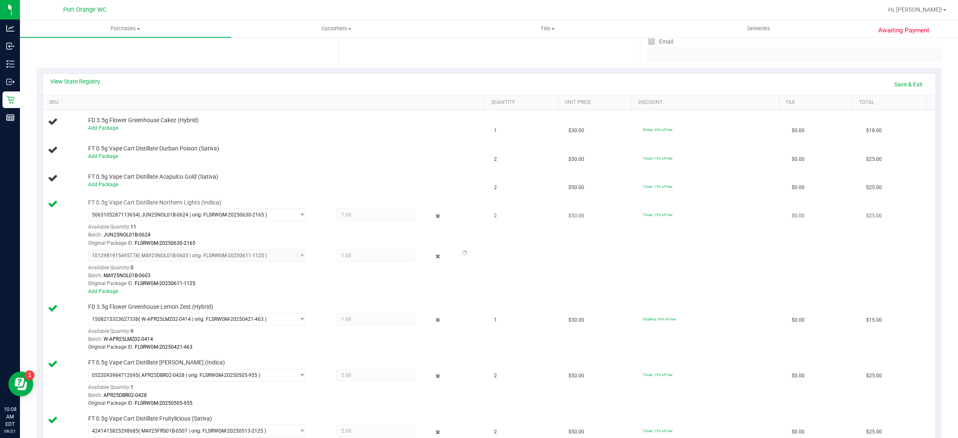
scroll to position [187, 0]
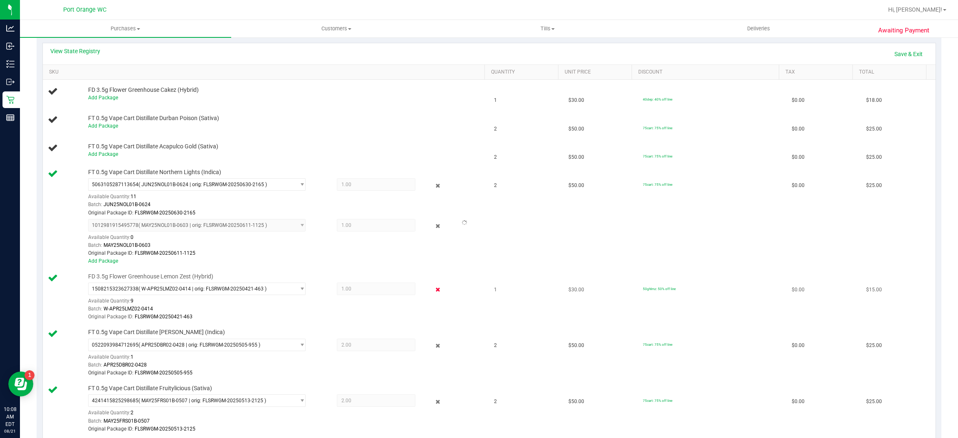
click at [434, 289] on icon at bounding box center [438, 290] width 9 height 10
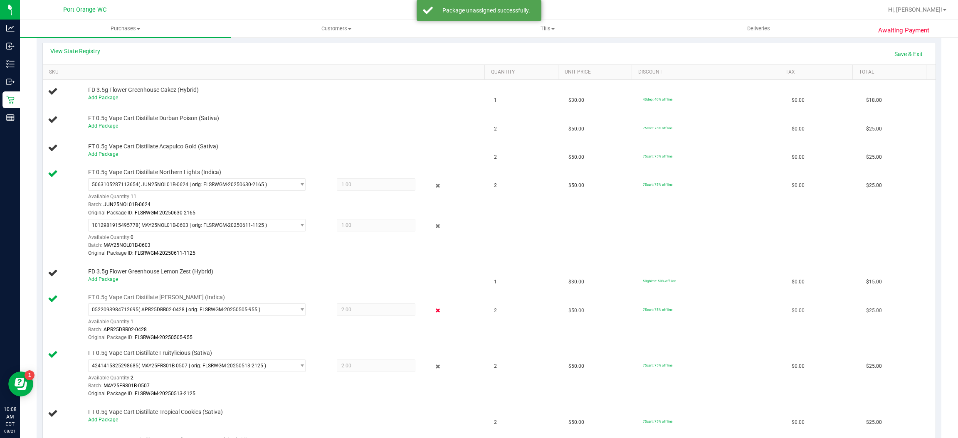
click at [434, 312] on icon at bounding box center [438, 311] width 9 height 10
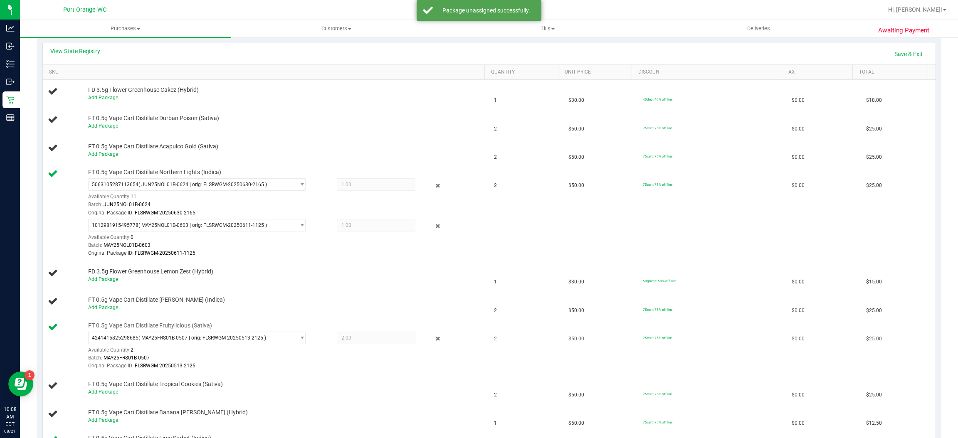
click at [425, 337] on div at bounding box center [431, 339] width 33 height 10
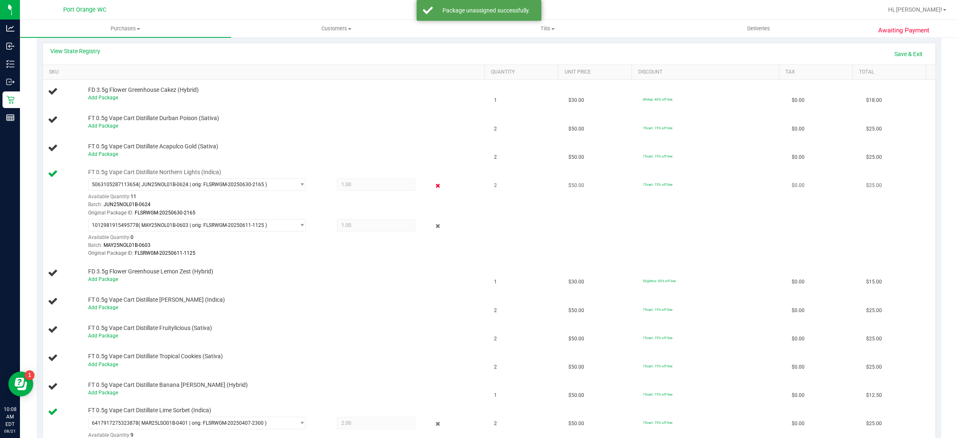
click at [434, 187] on icon at bounding box center [438, 186] width 9 height 10
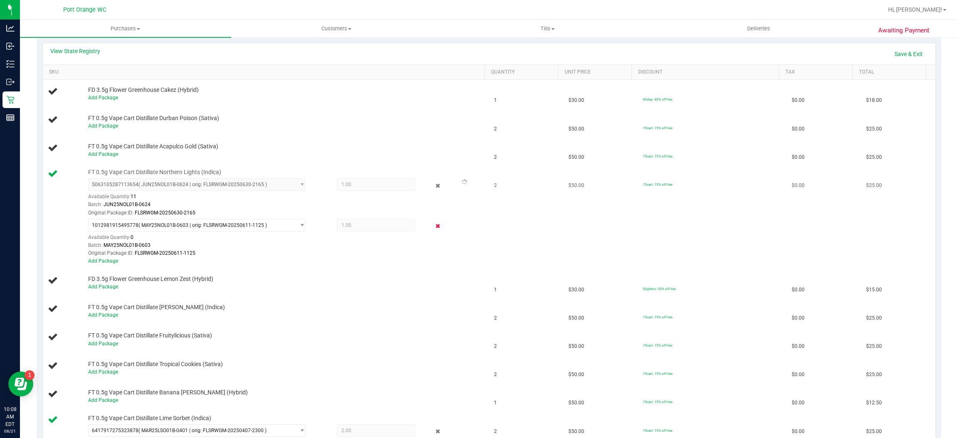
click at [434, 228] on icon at bounding box center [438, 227] width 9 height 10
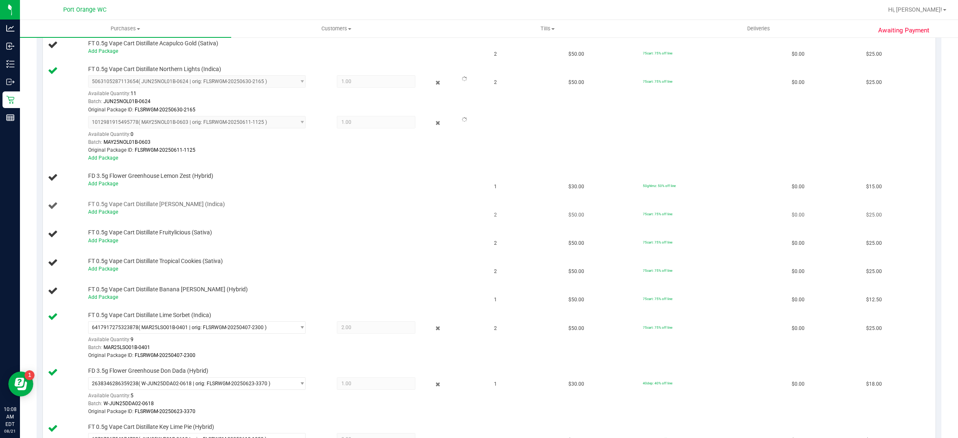
scroll to position [311, 0]
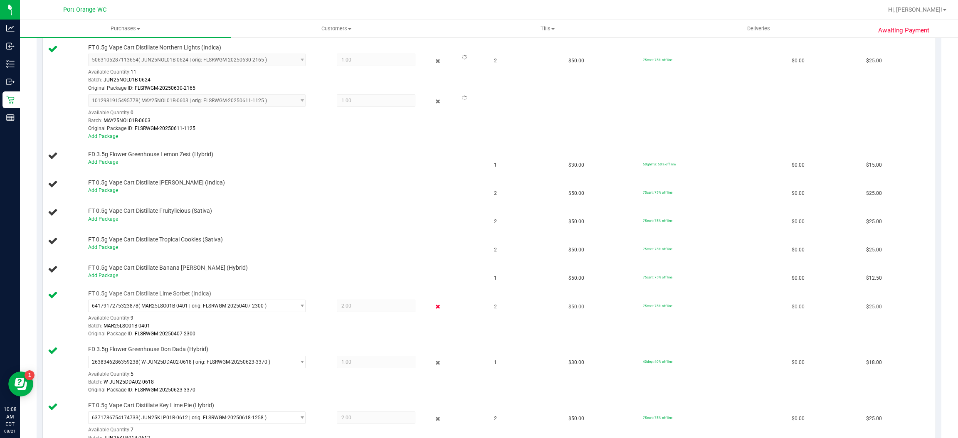
click at [434, 305] on icon at bounding box center [438, 307] width 9 height 10
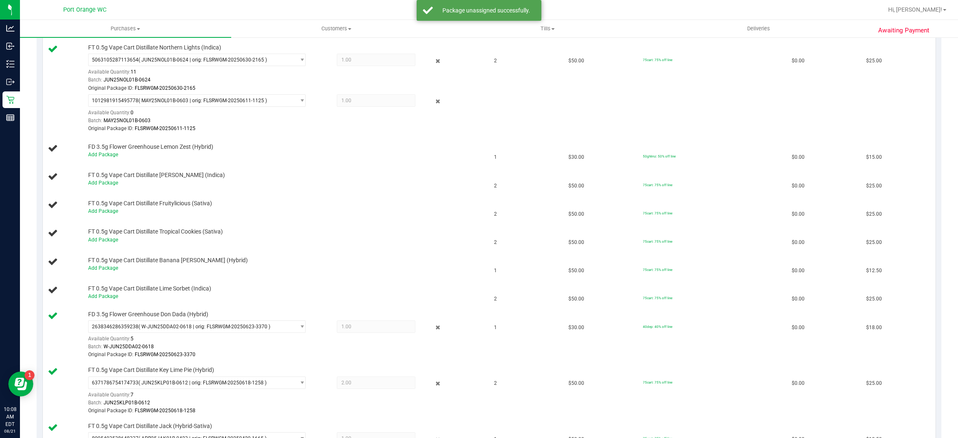
click at [430, 337] on div "2638346286359238 ( W-JUN25DDA02-0618 | orig: FLSRWGM-20250623-3370 ) 2638346286…" at bounding box center [284, 340] width 393 height 39
click at [434, 386] on icon at bounding box center [438, 384] width 9 height 10
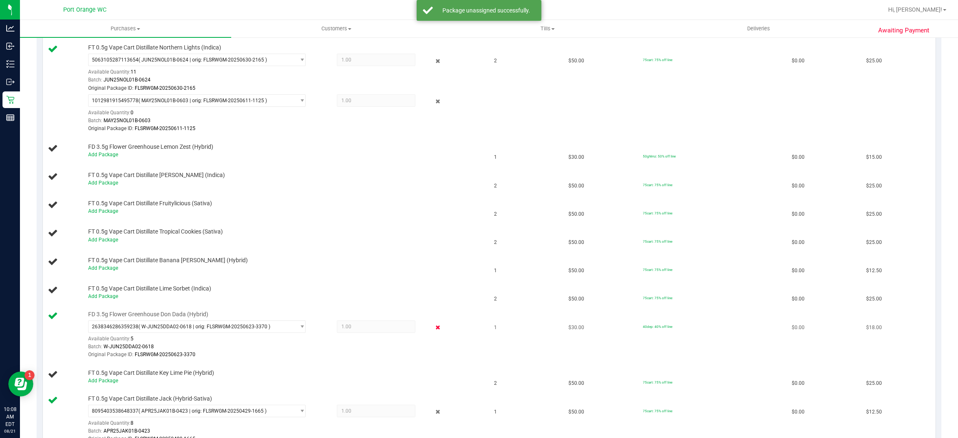
click at [434, 327] on icon at bounding box center [438, 328] width 9 height 10
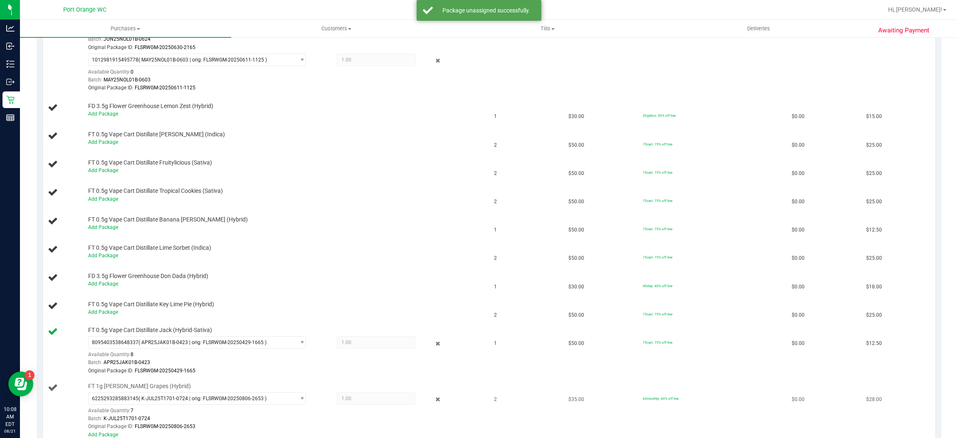
scroll to position [374, 0]
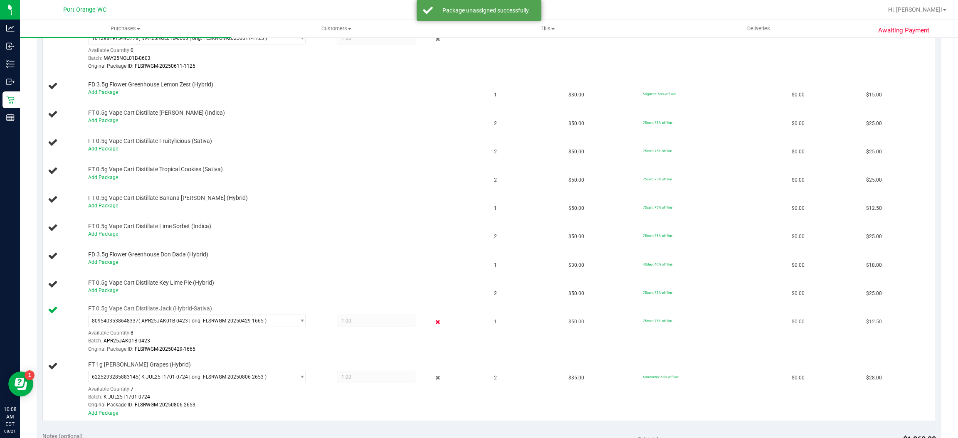
click at [434, 326] on icon at bounding box center [438, 322] width 9 height 10
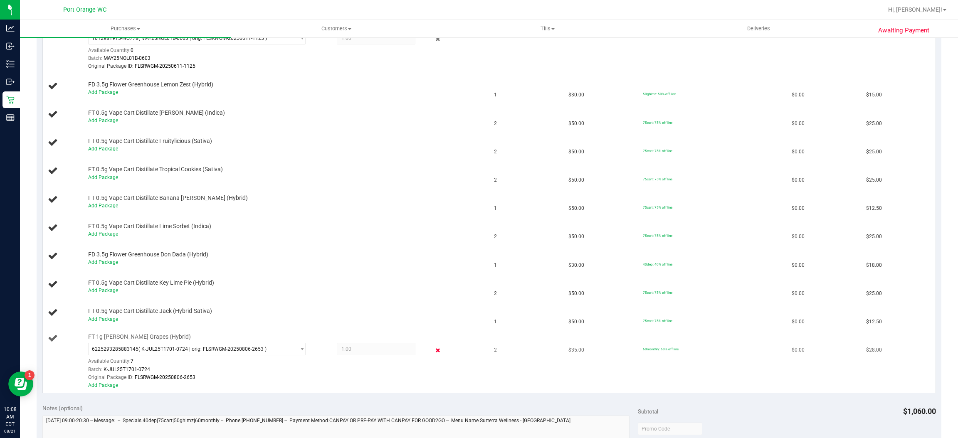
click at [434, 351] on icon at bounding box center [438, 351] width 9 height 10
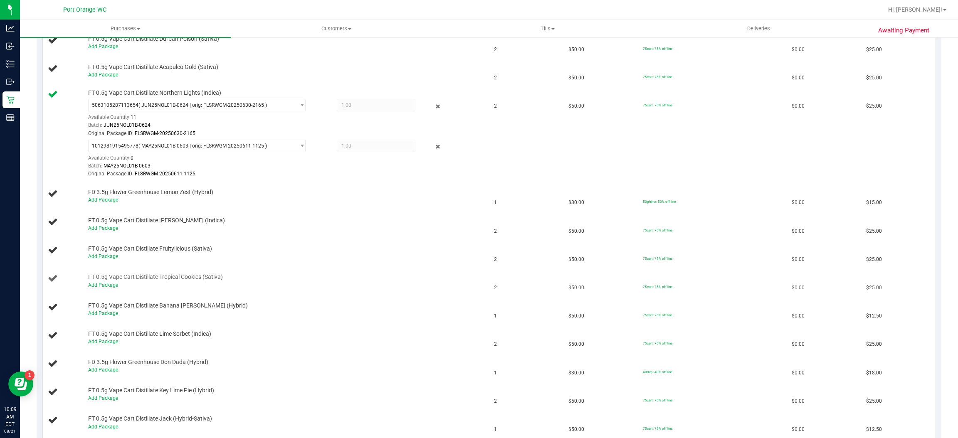
scroll to position [187, 0]
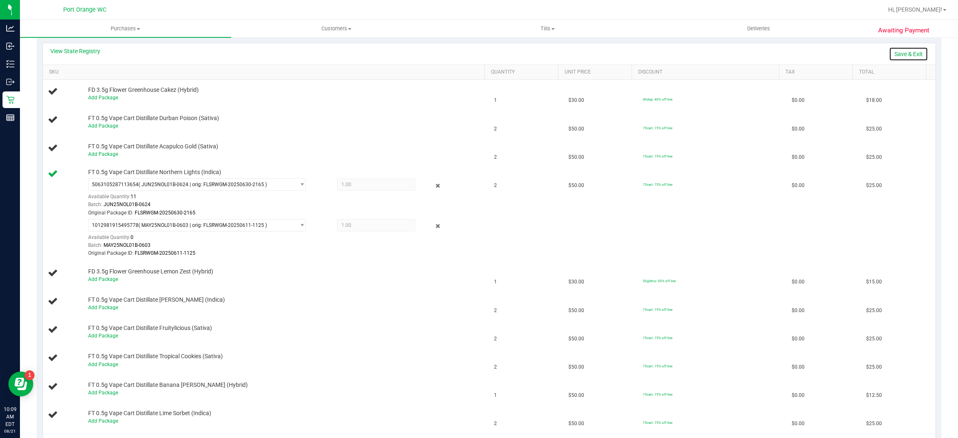
click at [897, 52] on link "Save & Exit" at bounding box center [908, 54] width 39 height 14
click at [897, 52] on link "Assign Inventory Manually" at bounding box center [888, 54] width 79 height 14
click at [434, 186] on icon at bounding box center [438, 186] width 9 height 10
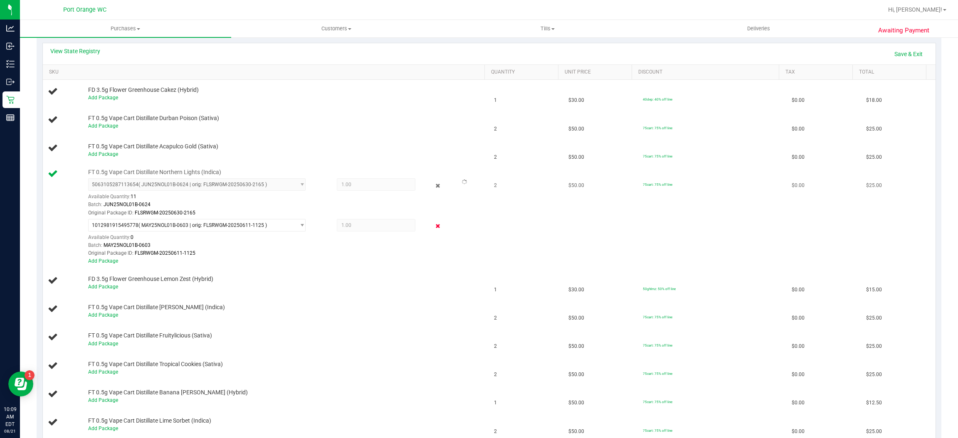
click at [434, 226] on icon at bounding box center [438, 227] width 9 height 10
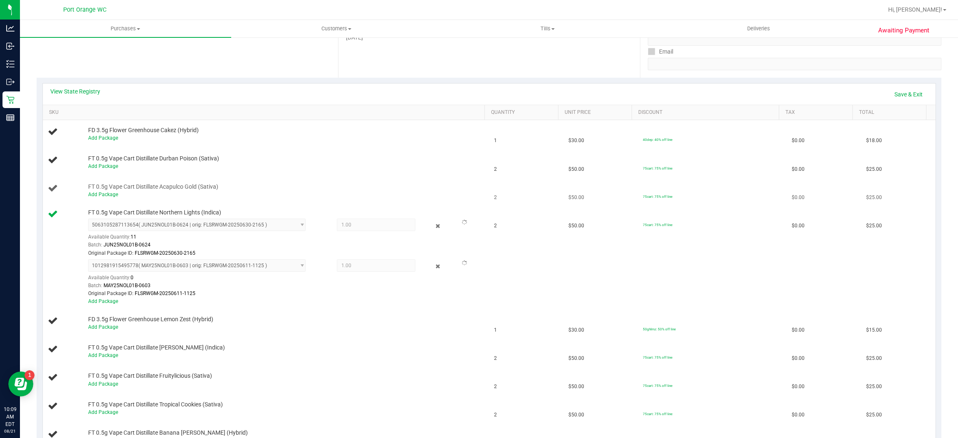
scroll to position [125, 0]
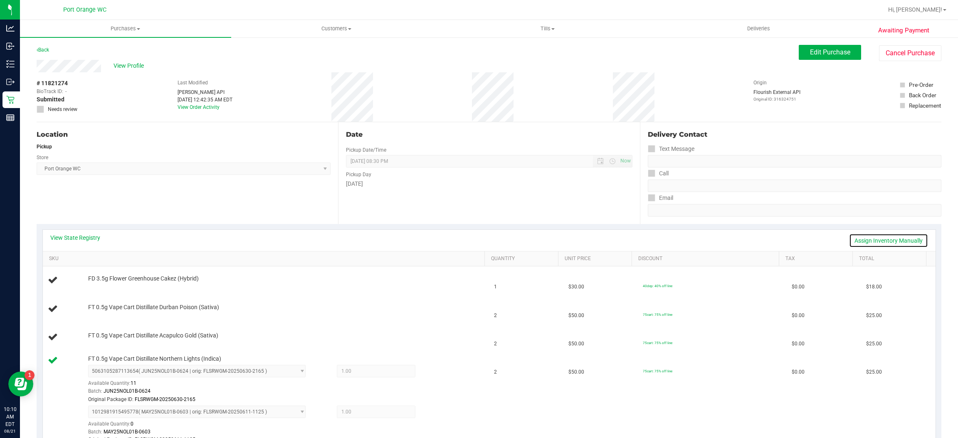
click at [855, 239] on link "Assign Inventory Manually" at bounding box center [888, 241] width 79 height 14
click at [434, 373] on icon at bounding box center [438, 373] width 9 height 10
click at [889, 235] on link "Save & Exit" at bounding box center [908, 241] width 39 height 14
click at [810, 56] on span "Edit Purchase" at bounding box center [830, 52] width 40 height 8
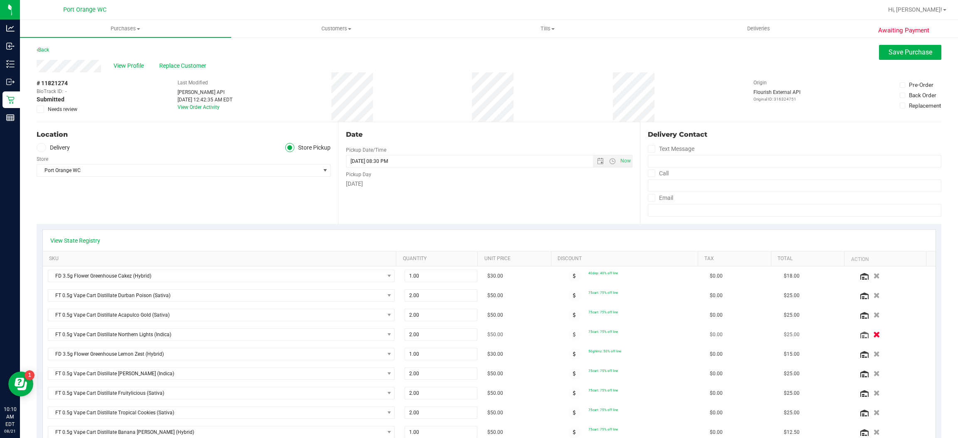
click at [870, 331] on button "button" at bounding box center [877, 334] width 14 height 9
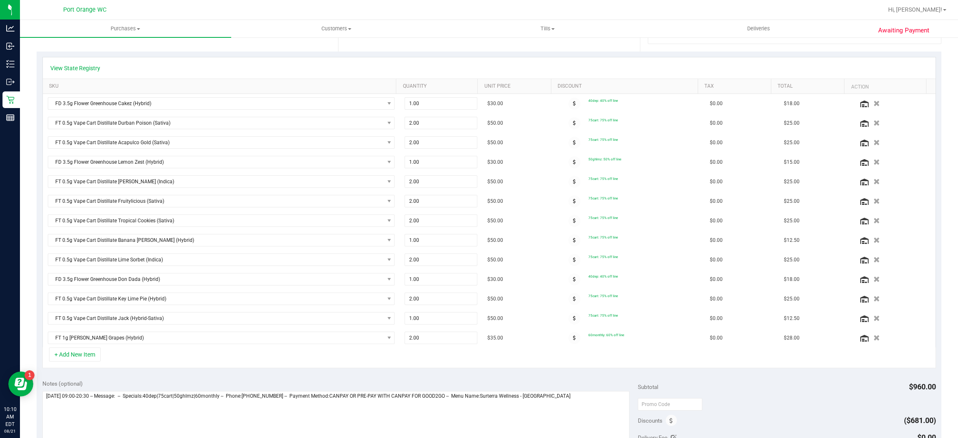
scroll to position [311, 0]
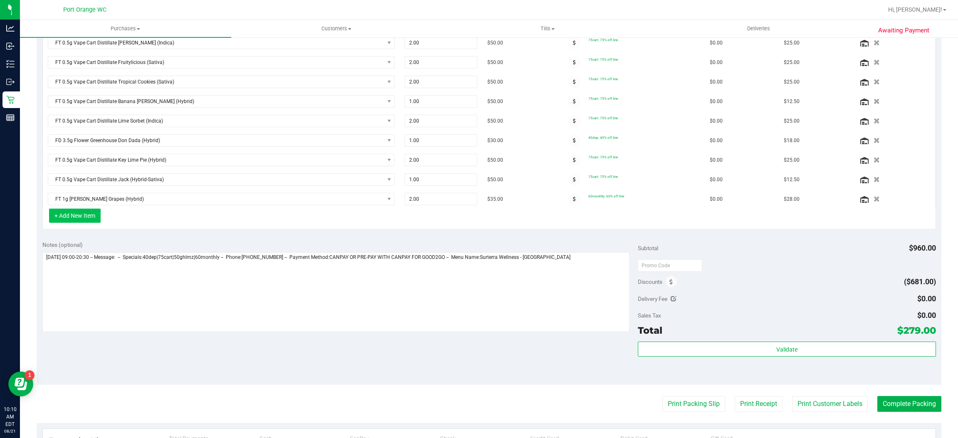
click at [94, 223] on button "+ Add New Item" at bounding box center [75, 216] width 52 height 14
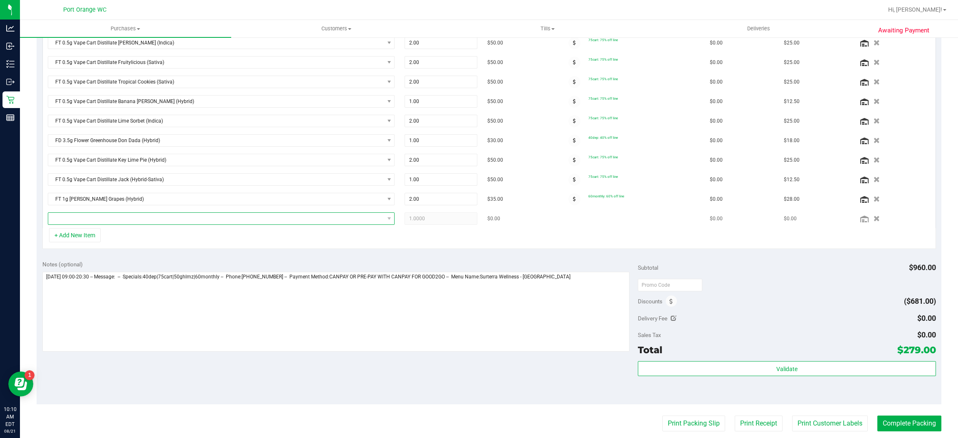
click at [101, 220] on span "NO DATA FOUND" at bounding box center [216, 219] width 336 height 12
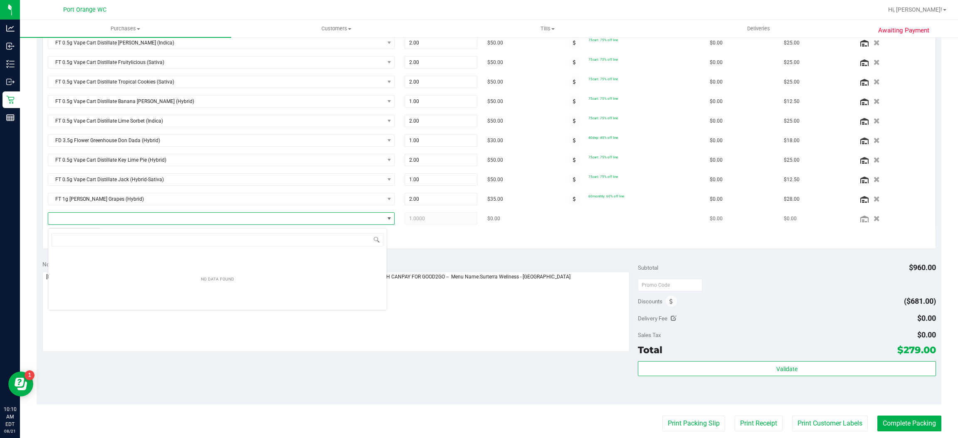
scroll to position [13, 340]
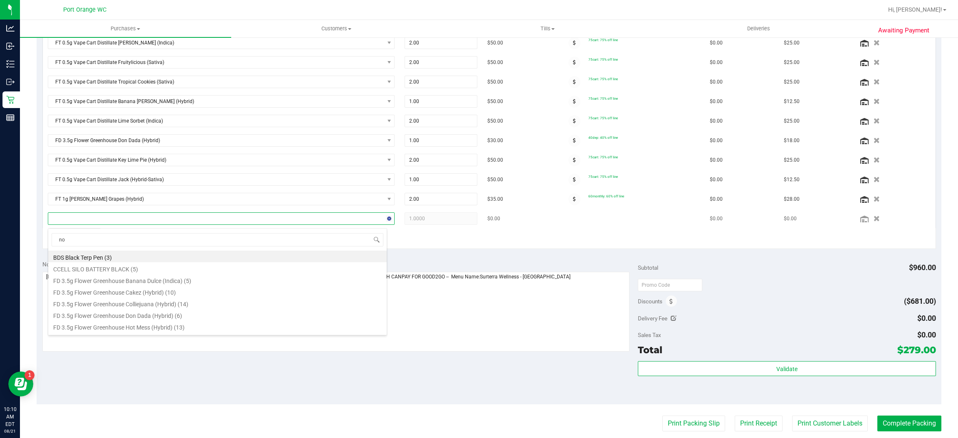
type input "nol"
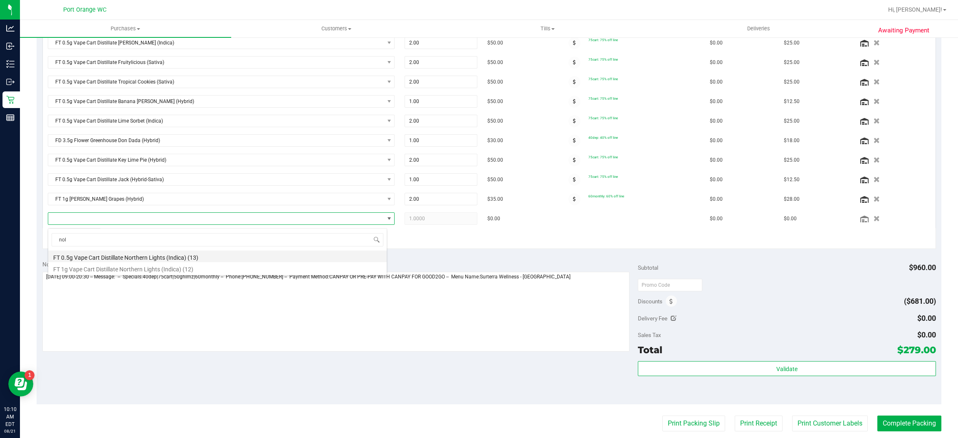
click at [94, 256] on li "FT 0.5g Vape Cart Distillate Northern Lights (Indica) (13)" at bounding box center [217, 257] width 339 height 12
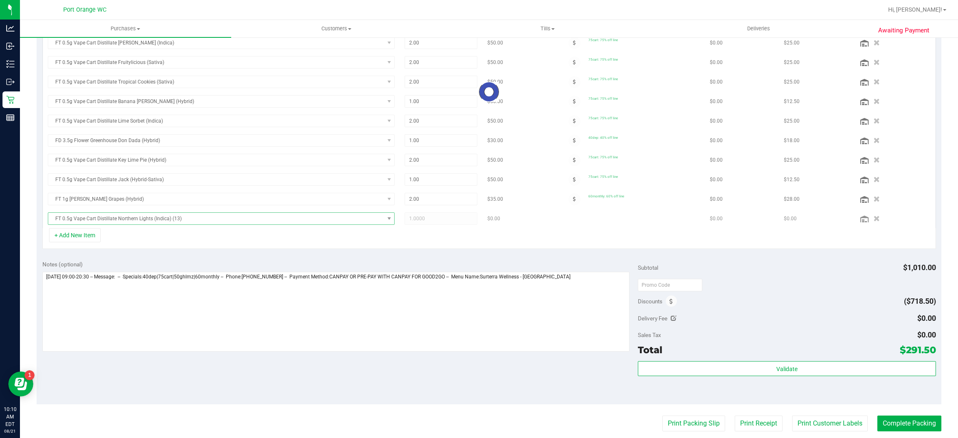
scroll to position [298, 0]
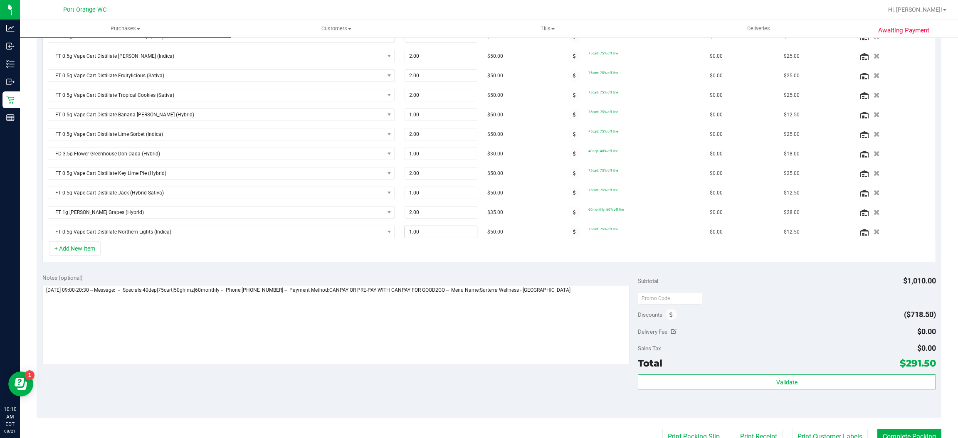
click at [415, 236] on span "1.00 1" at bounding box center [441, 232] width 72 height 12
click at [415, 236] on input "1" at bounding box center [441, 232] width 72 height 12
type input "2"
type input "2.00"
click at [425, 277] on div "Notes (optional)" at bounding box center [340, 278] width 596 height 8
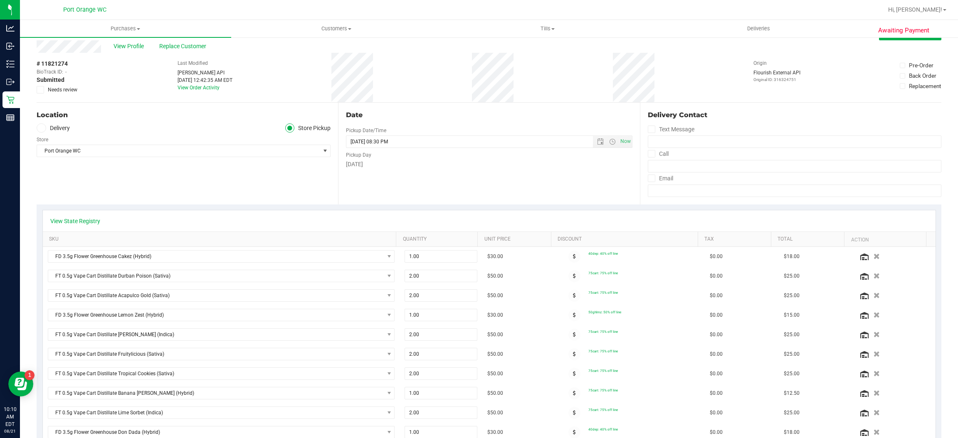
scroll to position [0, 0]
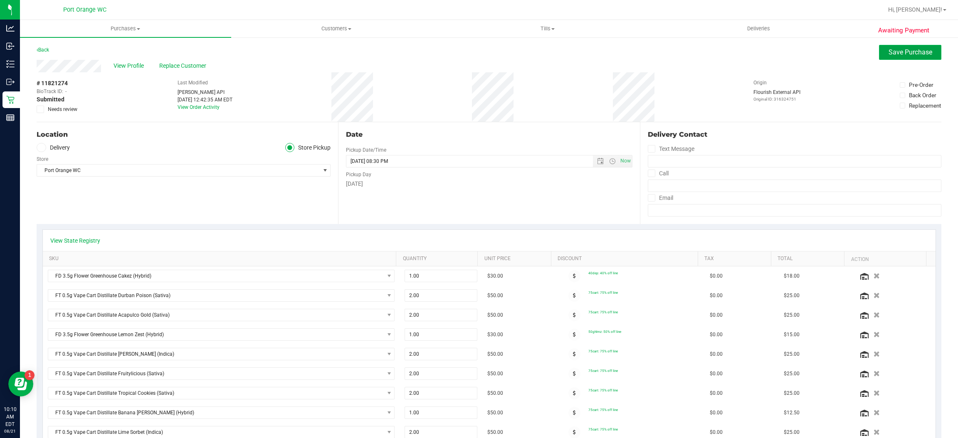
click at [889, 53] on span "Save Purchase" at bounding box center [911, 52] width 44 height 8
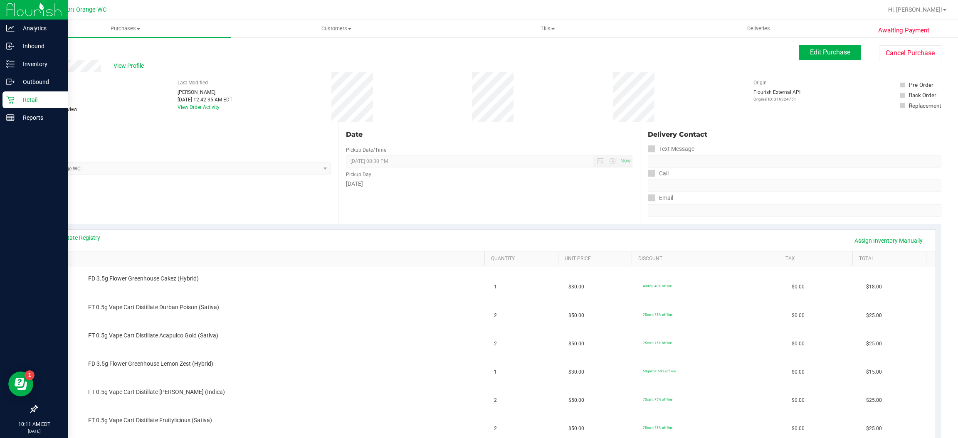
click at [7, 104] on div "Retail" at bounding box center [35, 99] width 66 height 17
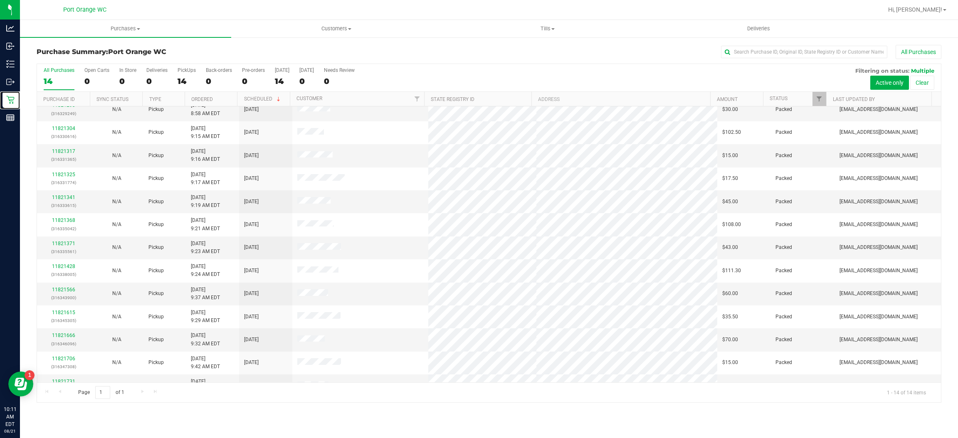
scroll to position [46, 0]
